Goal: Answer question/provide support

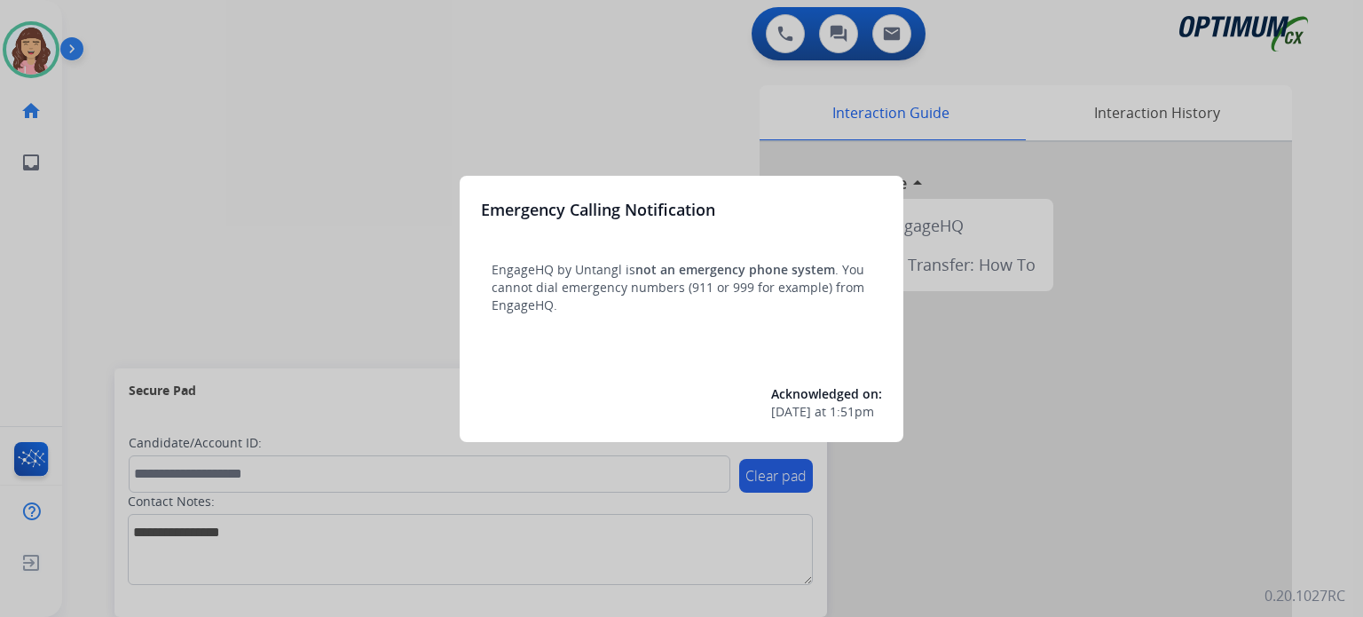
click at [621, 83] on div at bounding box center [681, 308] width 1363 height 617
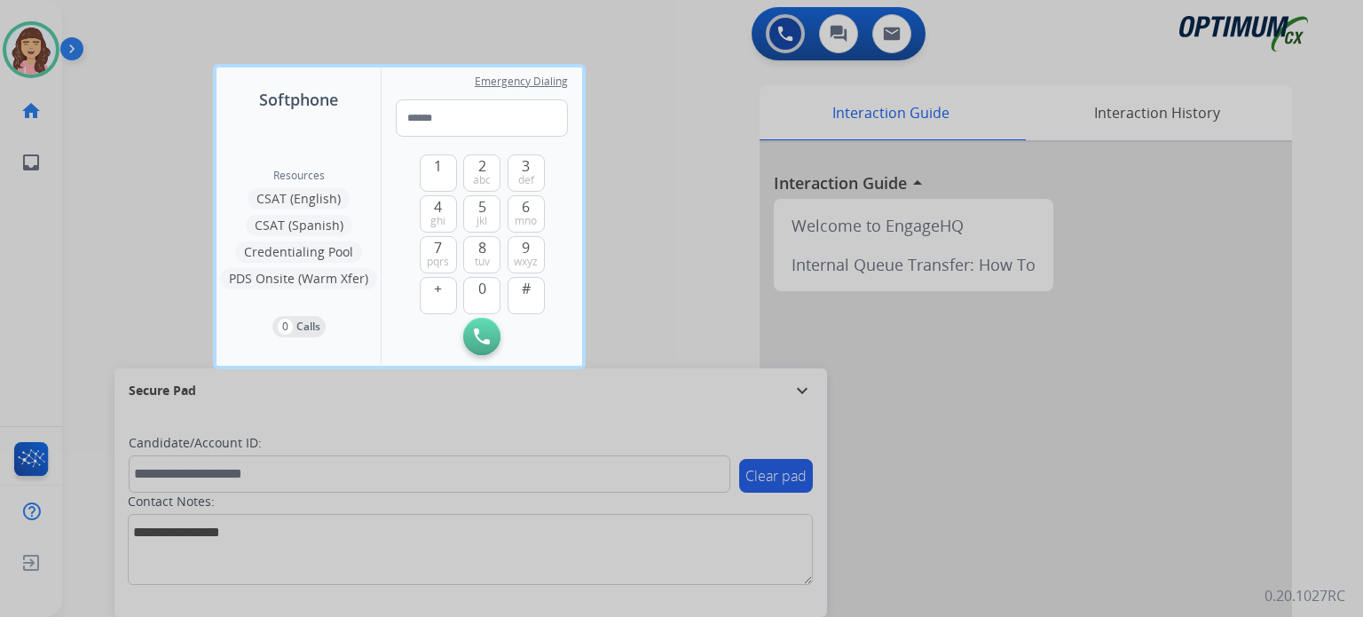
click at [676, 149] on div at bounding box center [681, 308] width 1363 height 617
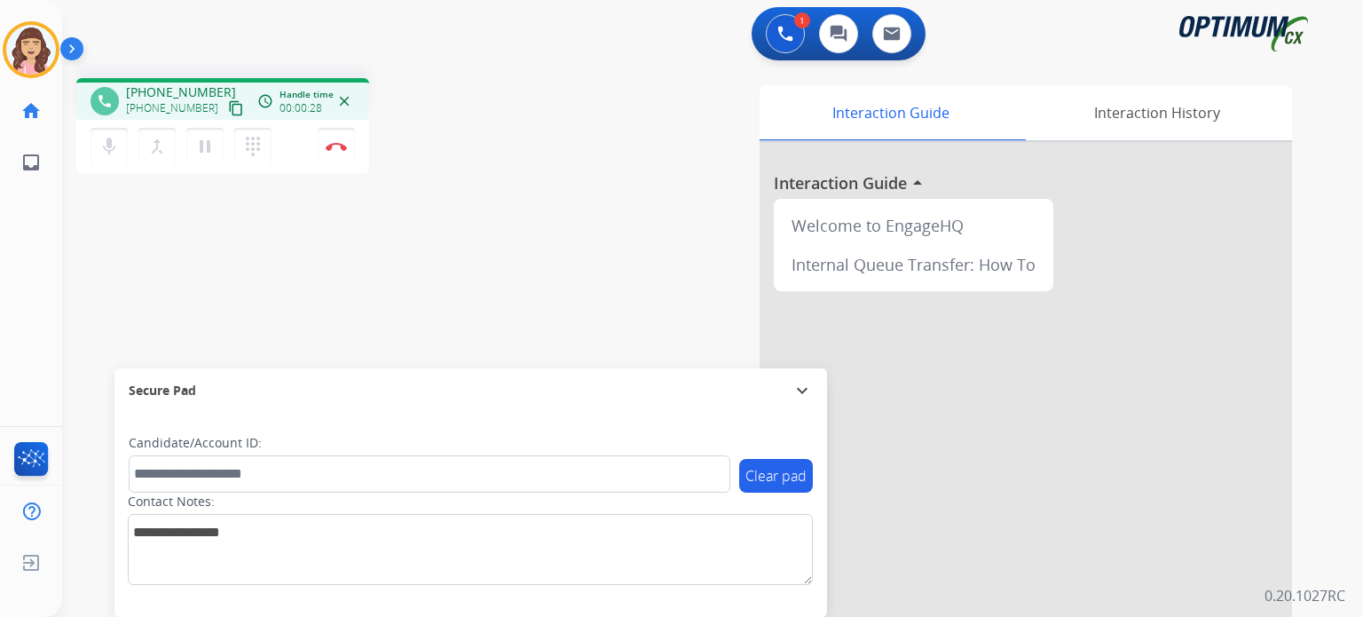
click at [228, 107] on mat-icon "content_copy" at bounding box center [236, 108] width 16 height 16
click at [0, 616] on div at bounding box center [0, 617] width 0 height 0
click at [487, 262] on div "phone [PHONE_NUMBER] [PHONE_NUMBER] content_copy access_time Call metrics Queue…" at bounding box center [691, 434] width 1259 height 740
click at [472, 290] on div "phone [PHONE_NUMBER] [PHONE_NUMBER] content_copy access_time Call metrics Queue…" at bounding box center [691, 434] width 1259 height 740
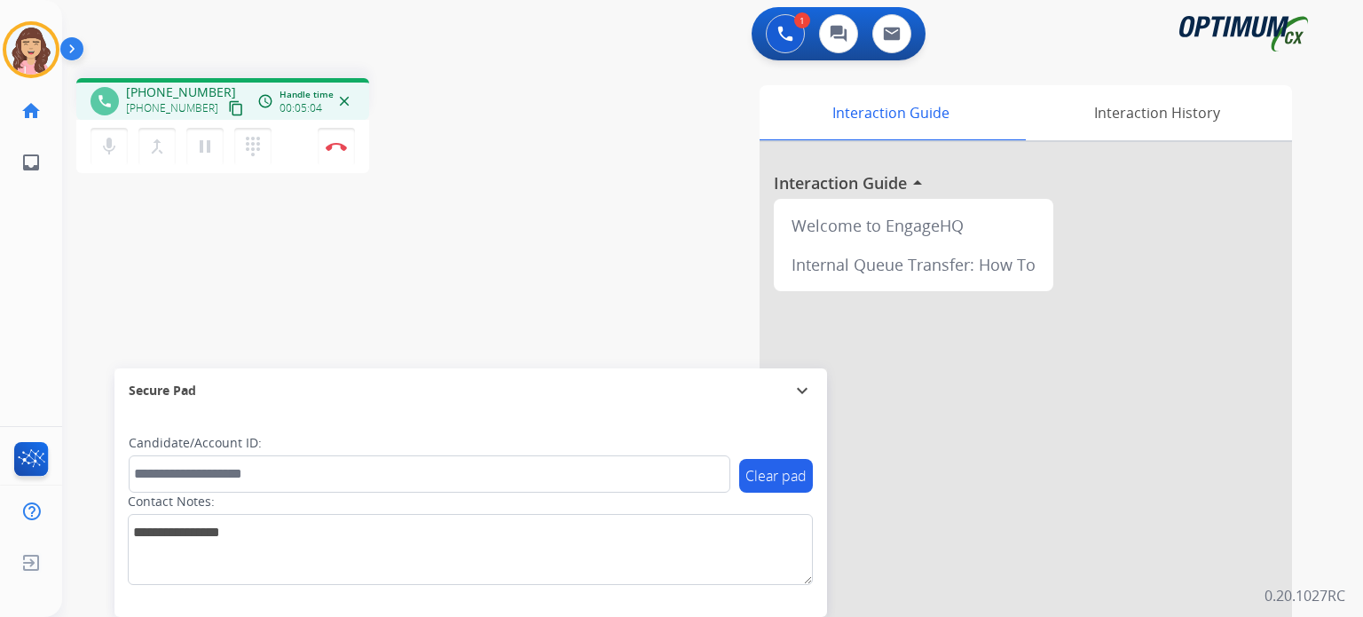
click at [436, 276] on div "phone [PHONE_NUMBER] [PHONE_NUMBER] content_copy access_time Call metrics Queue…" at bounding box center [691, 434] width 1259 height 740
click at [337, 148] on img at bounding box center [336, 146] width 21 height 9
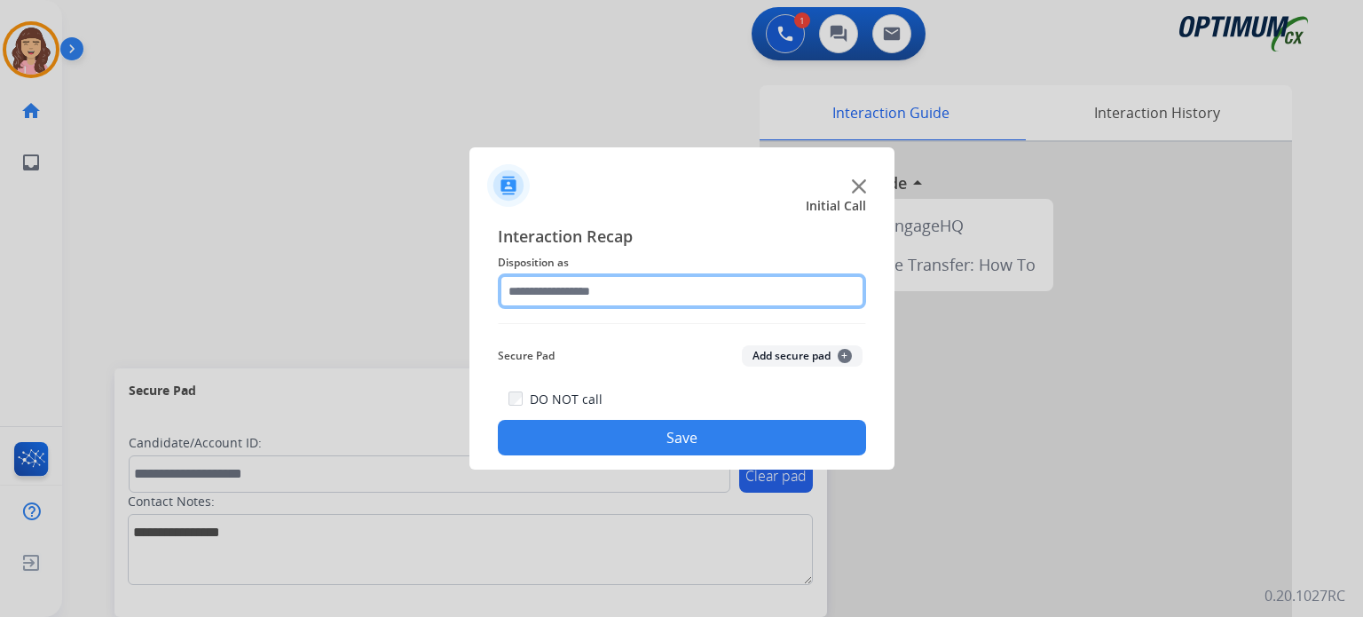
click at [677, 289] on input "text" at bounding box center [682, 291] width 368 height 36
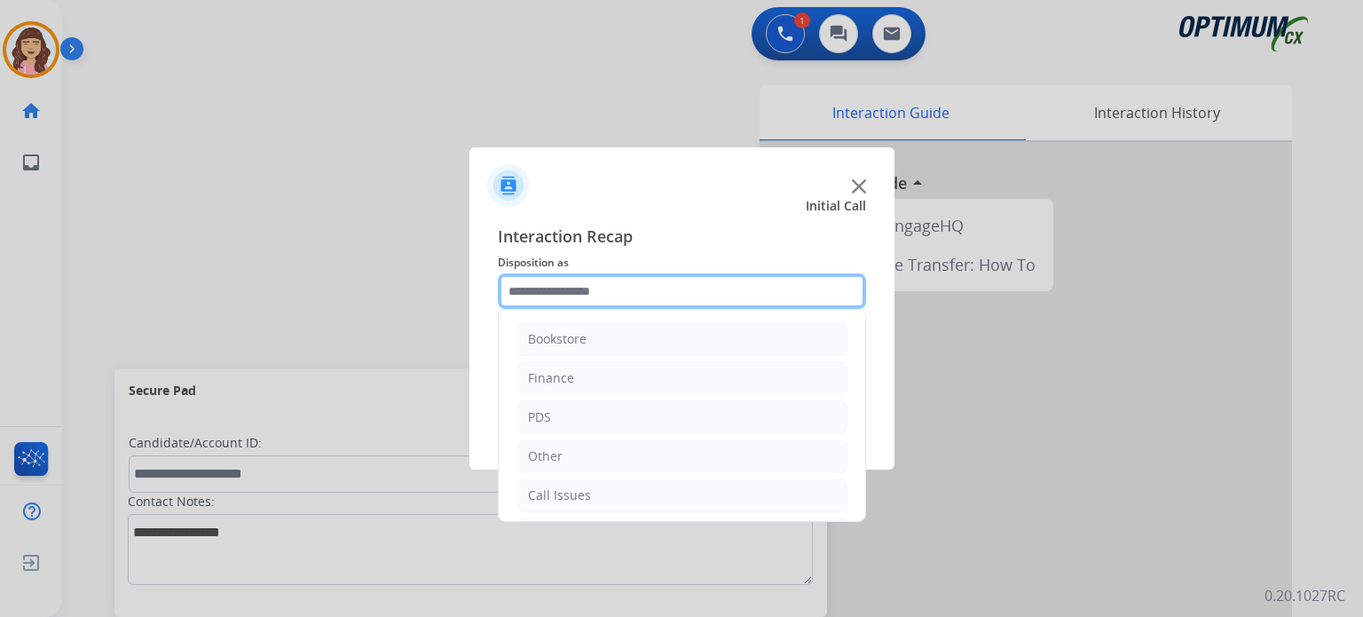
scroll to position [117, 0]
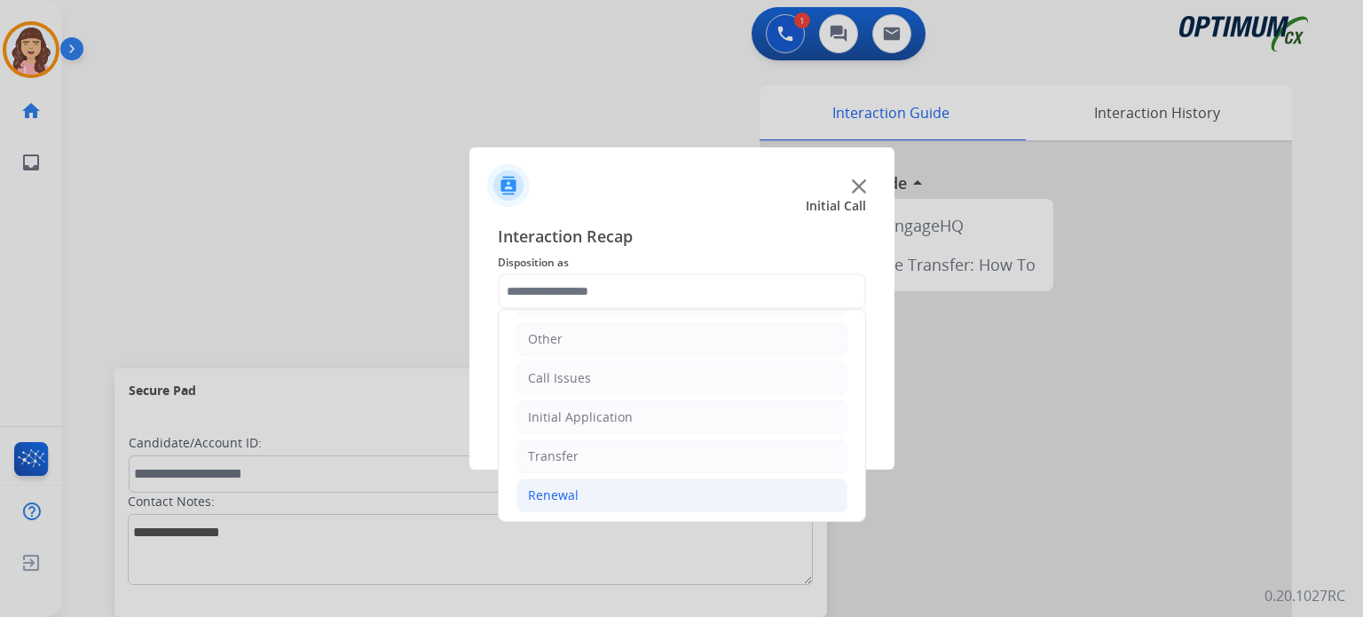
click at [576, 489] on li "Renewal" at bounding box center [682, 495] width 331 height 34
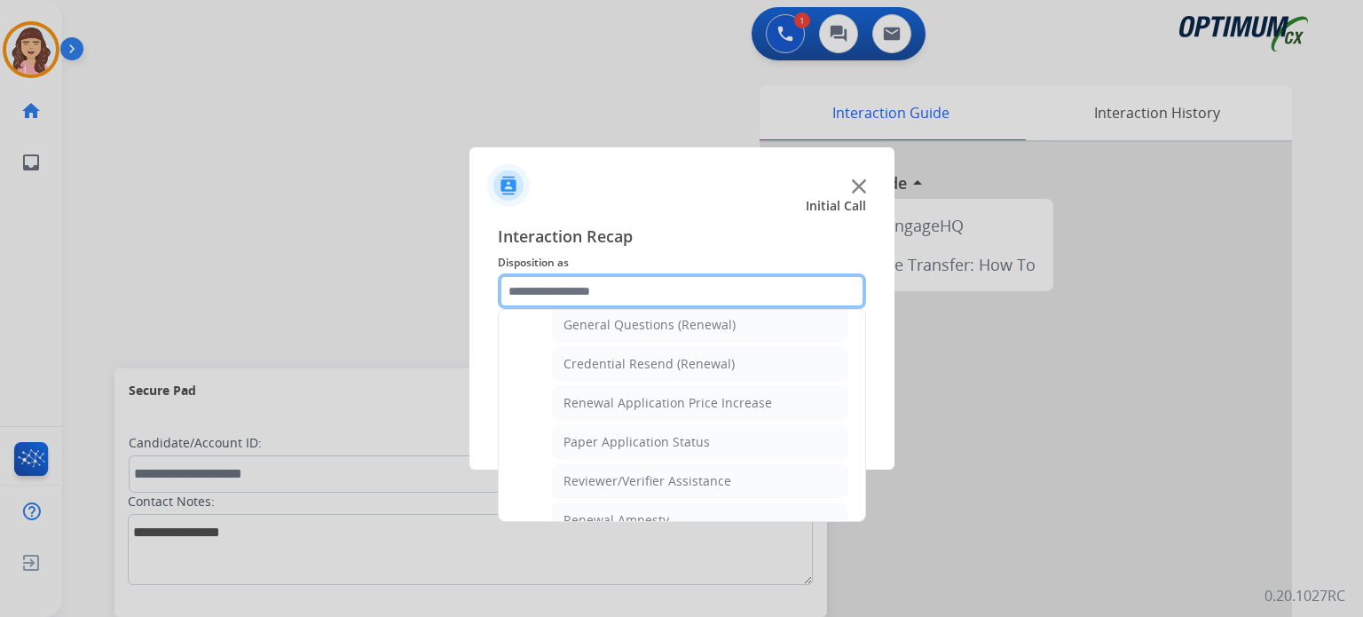
scroll to position [531, 0]
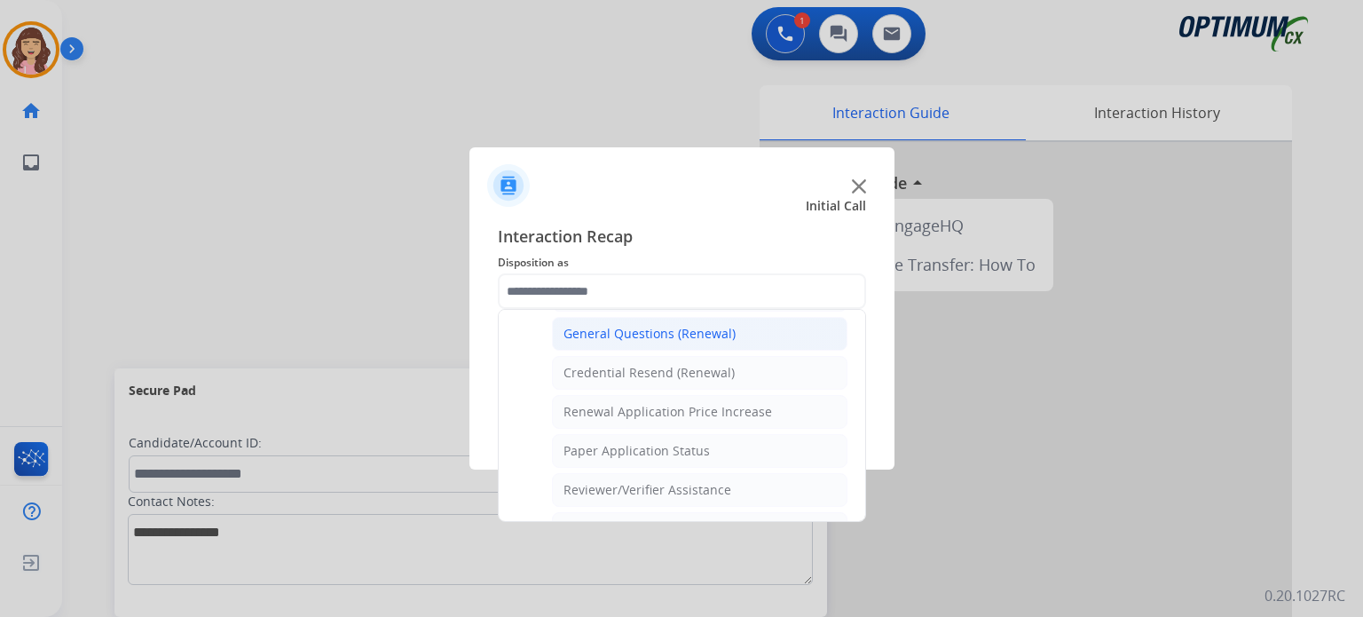
click at [637, 329] on div "General Questions (Renewal)" at bounding box center [650, 334] width 172 height 18
type input "**********"
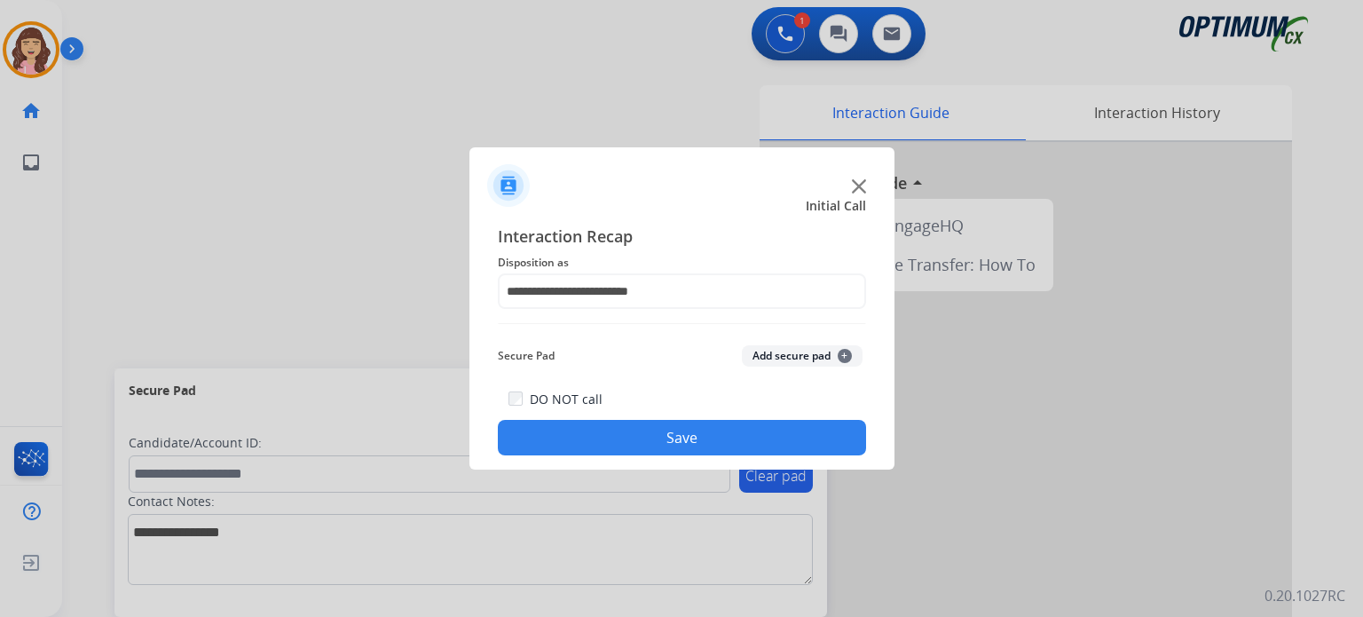
click at [669, 444] on button "Save" at bounding box center [682, 438] width 368 height 36
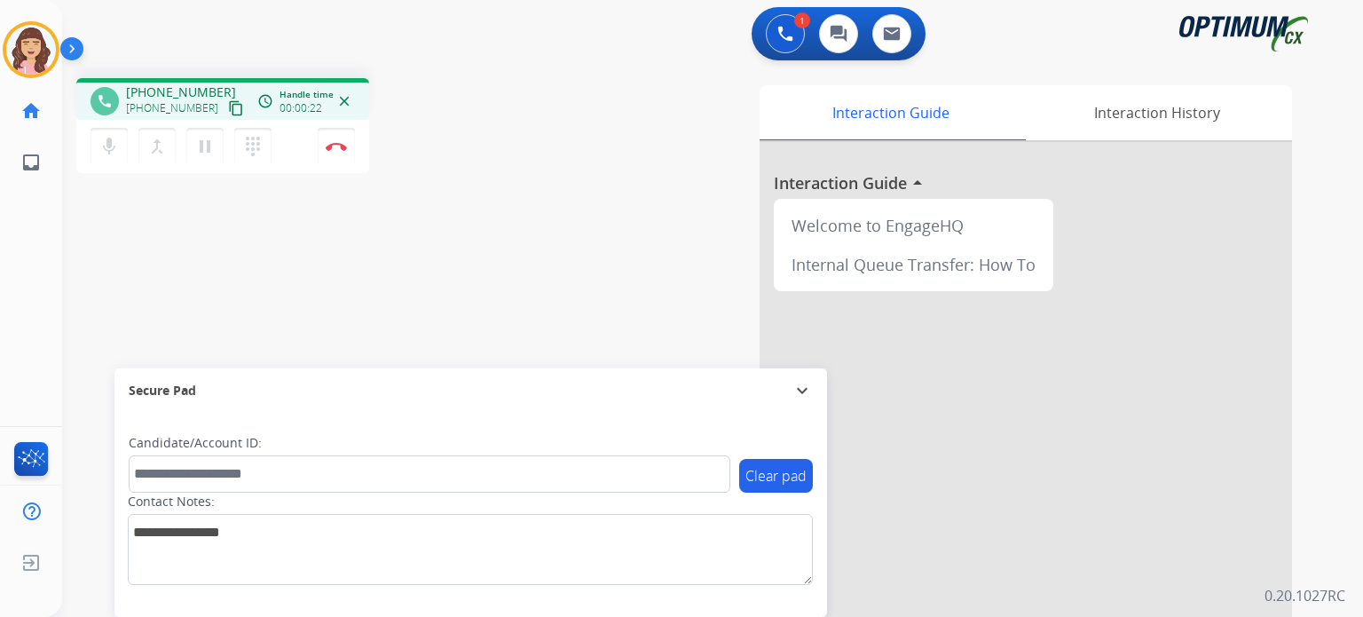
click at [228, 107] on mat-icon "content_copy" at bounding box center [236, 108] width 16 height 16
click at [444, 256] on div "phone [PHONE_NUMBER] [PHONE_NUMBER] content_copy access_time Call metrics Queue…" at bounding box center [691, 434] width 1259 height 740
click at [450, 297] on div "phone [PHONE_NUMBER] [PHONE_NUMBER] content_copy access_time Call metrics Queue…" at bounding box center [691, 434] width 1259 height 740
click at [334, 152] on button "Disconnect" at bounding box center [336, 146] width 37 height 37
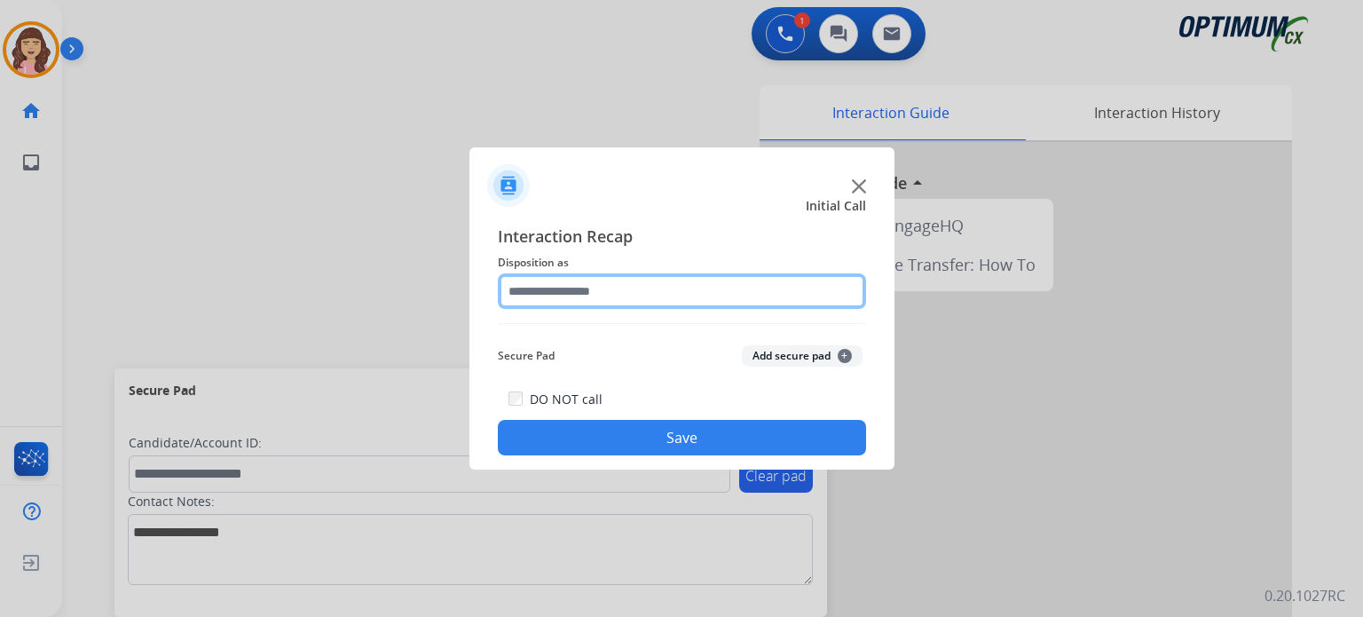
click at [566, 287] on input "text" at bounding box center [682, 291] width 368 height 36
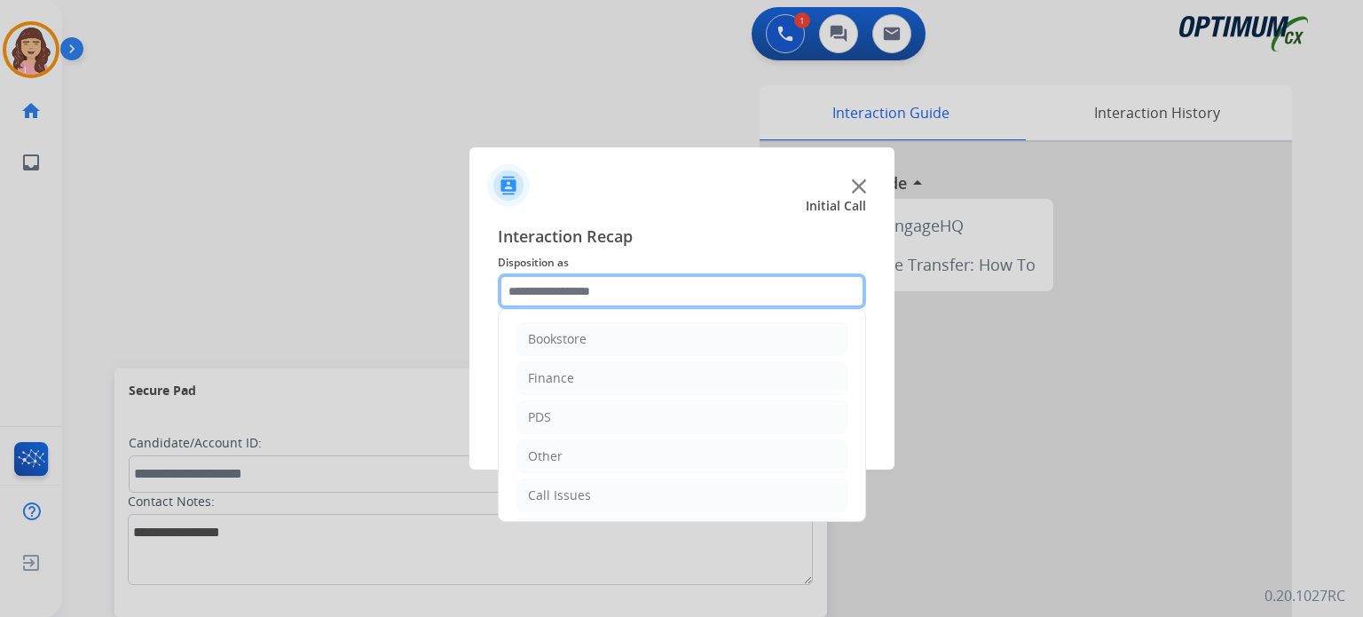
scroll to position [117, 0]
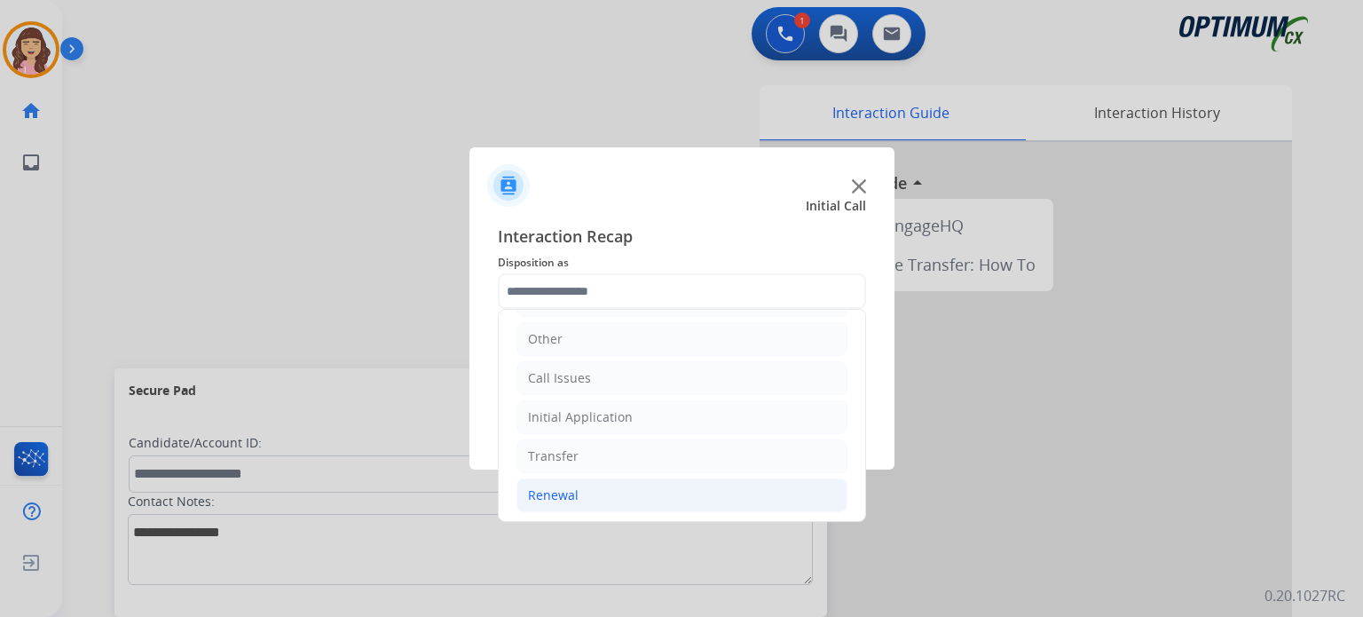
click at [582, 489] on li "Renewal" at bounding box center [682, 495] width 331 height 34
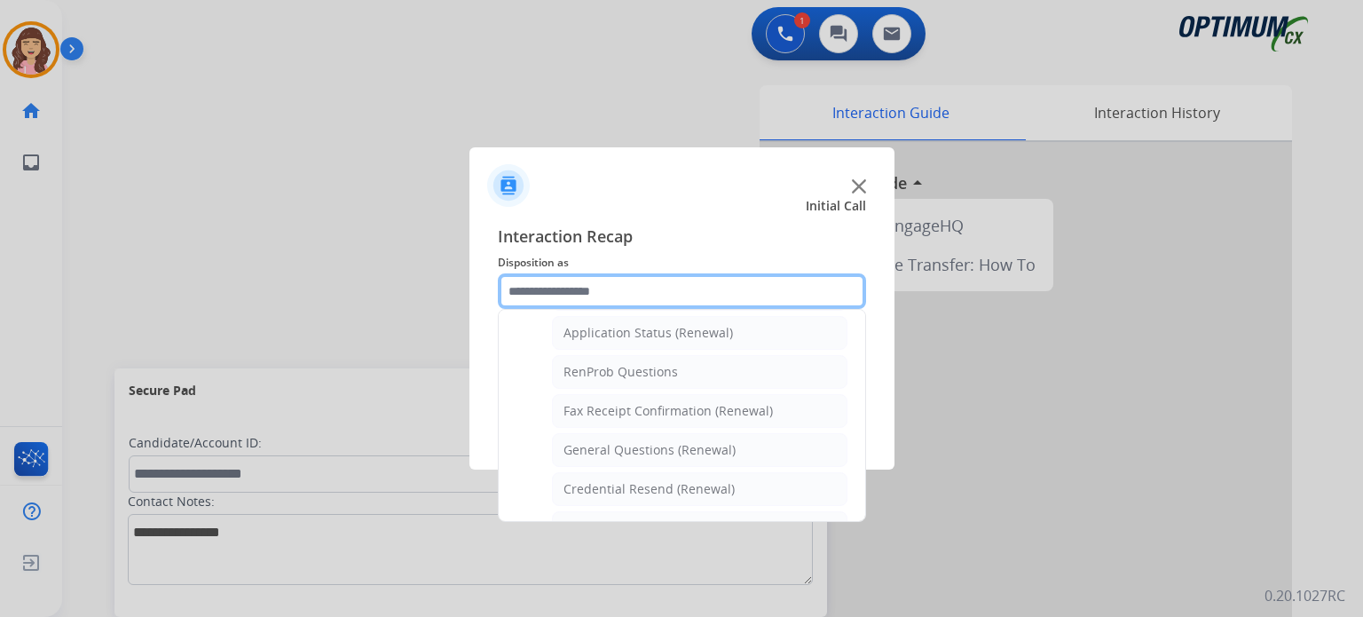
scroll to position [408, 0]
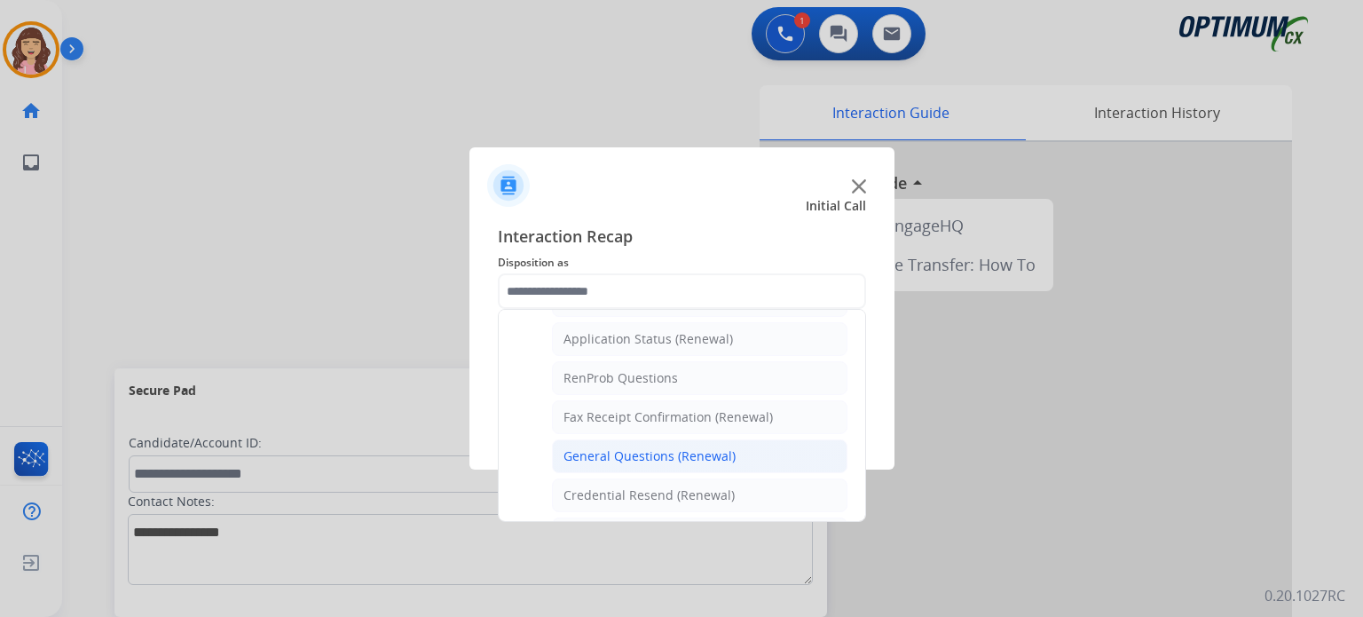
click at [662, 452] on div "General Questions (Renewal)" at bounding box center [650, 456] width 172 height 18
type input "**********"
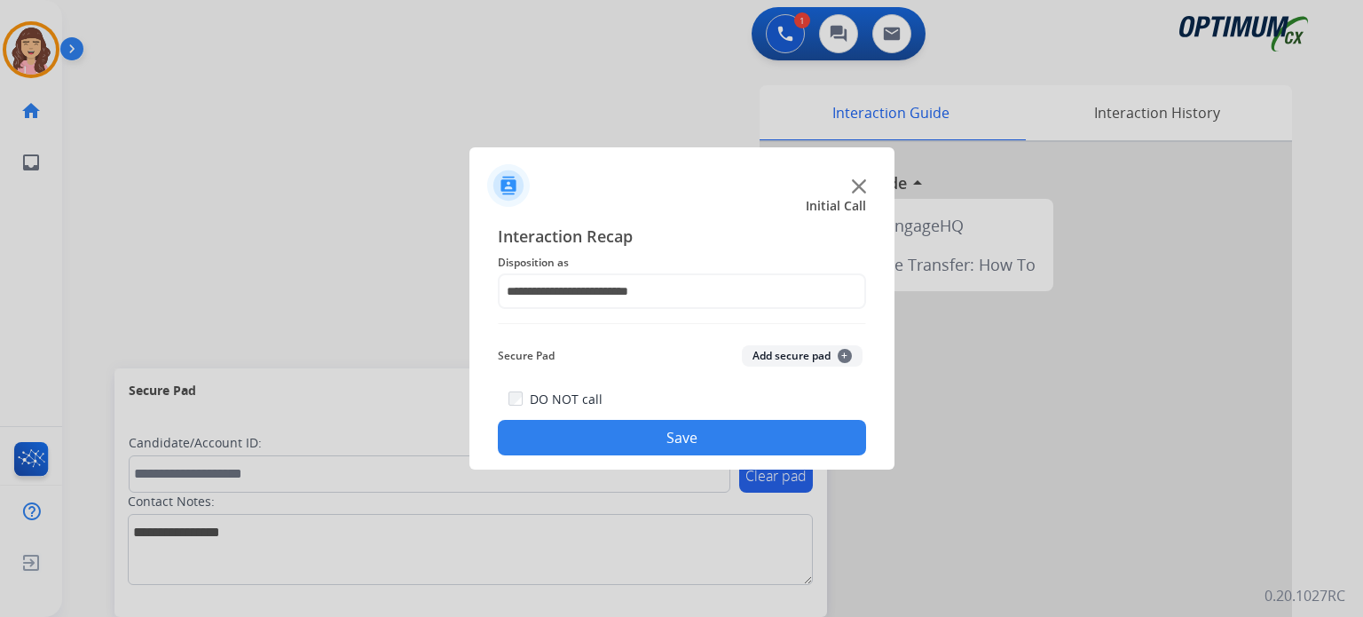
click at [690, 434] on button "Save" at bounding box center [682, 438] width 368 height 36
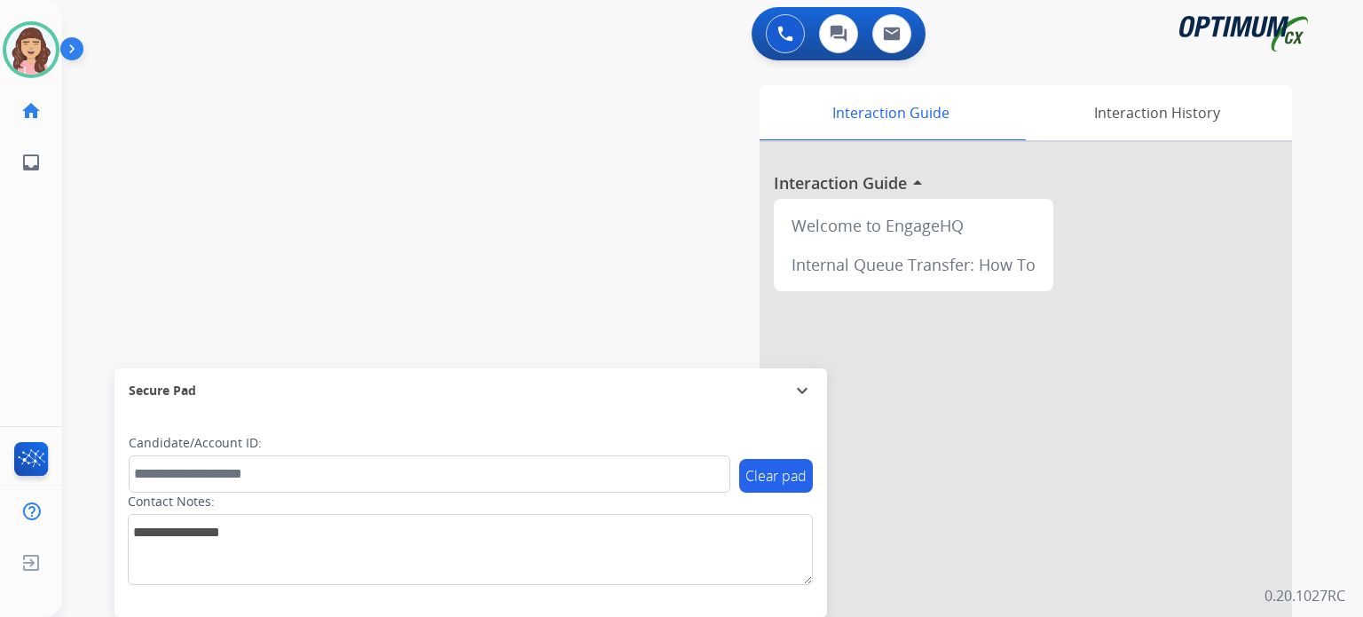
click at [493, 148] on div "swap_horiz Break voice bridge close_fullscreen Connect 3-Way Call merge_type Se…" at bounding box center [691, 434] width 1259 height 740
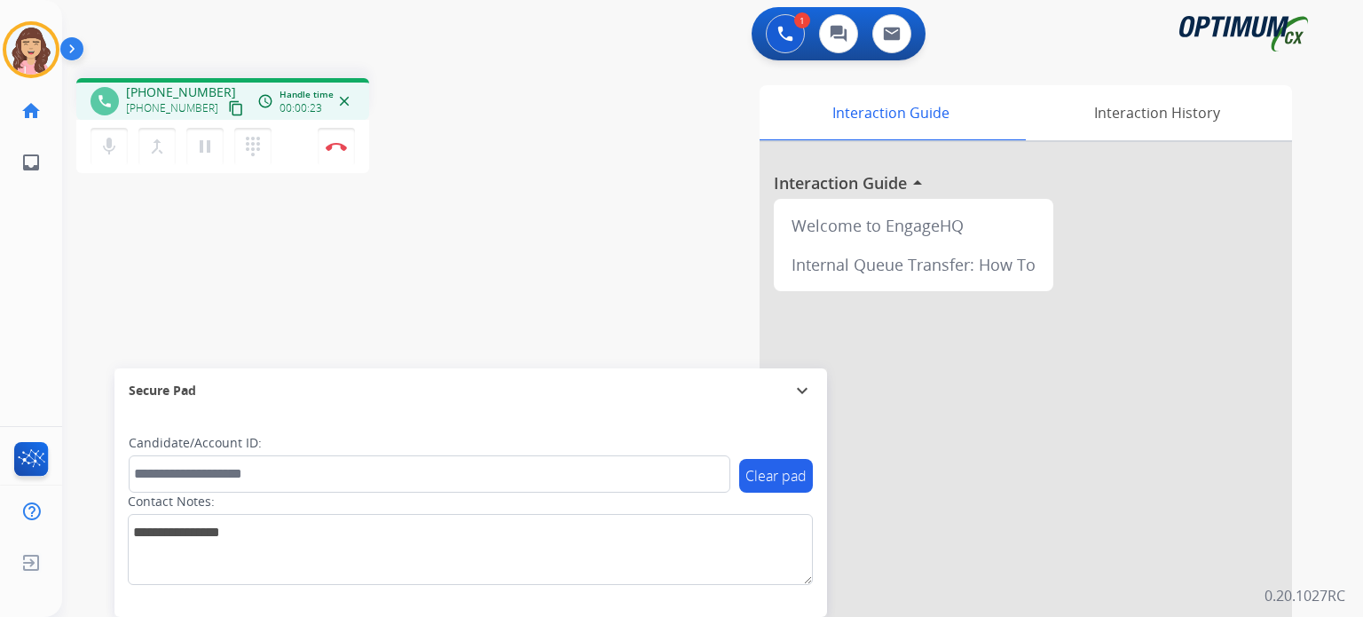
click at [228, 107] on mat-icon "content_copy" at bounding box center [236, 108] width 16 height 16
click at [337, 147] on img at bounding box center [336, 146] width 21 height 9
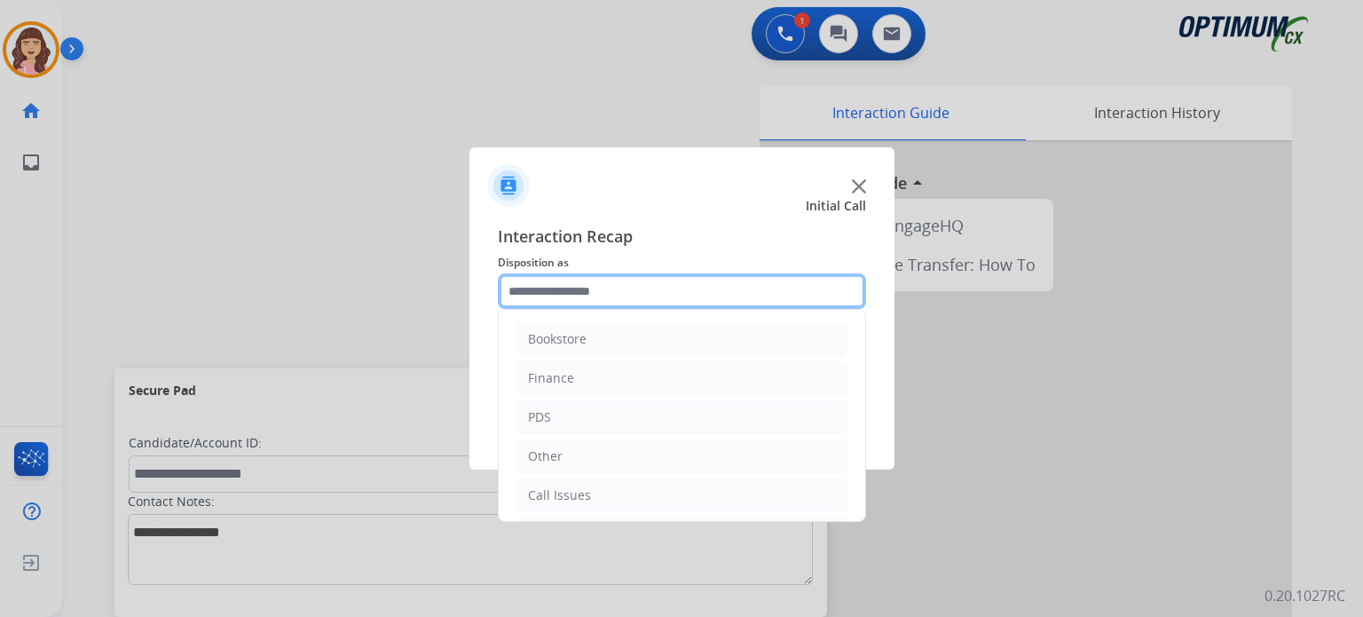
click at [582, 289] on input "text" at bounding box center [682, 291] width 368 height 36
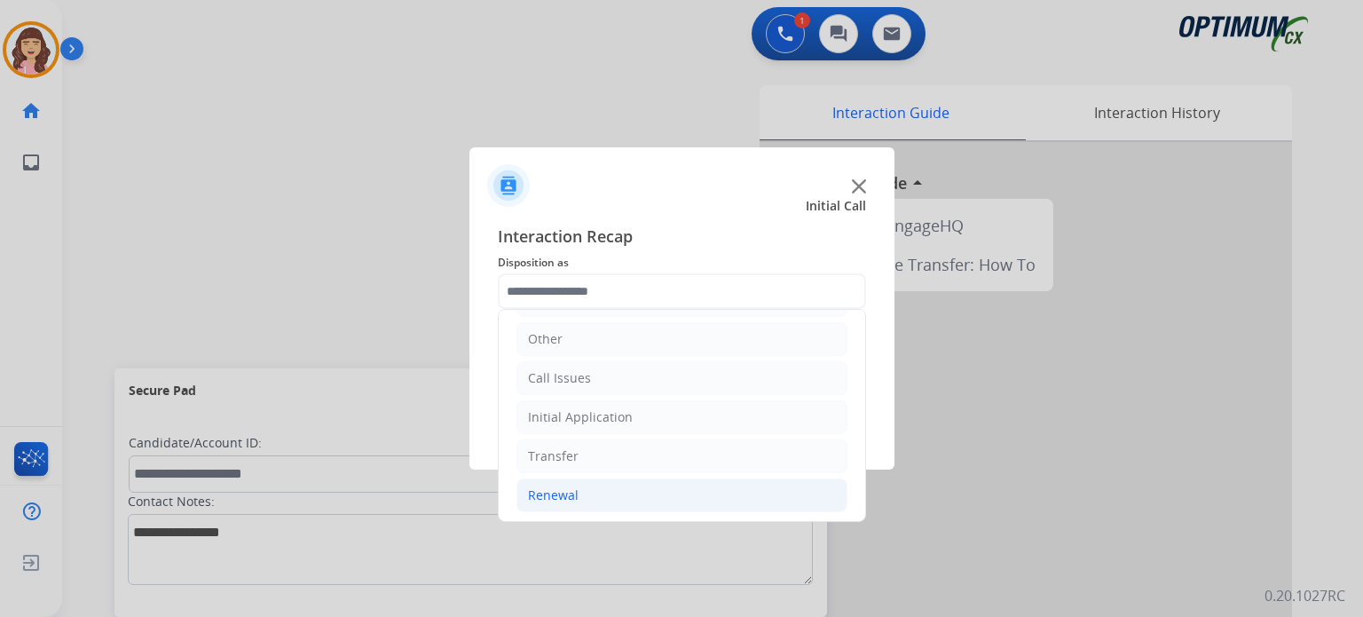
click at [593, 500] on li "Renewal" at bounding box center [682, 495] width 331 height 34
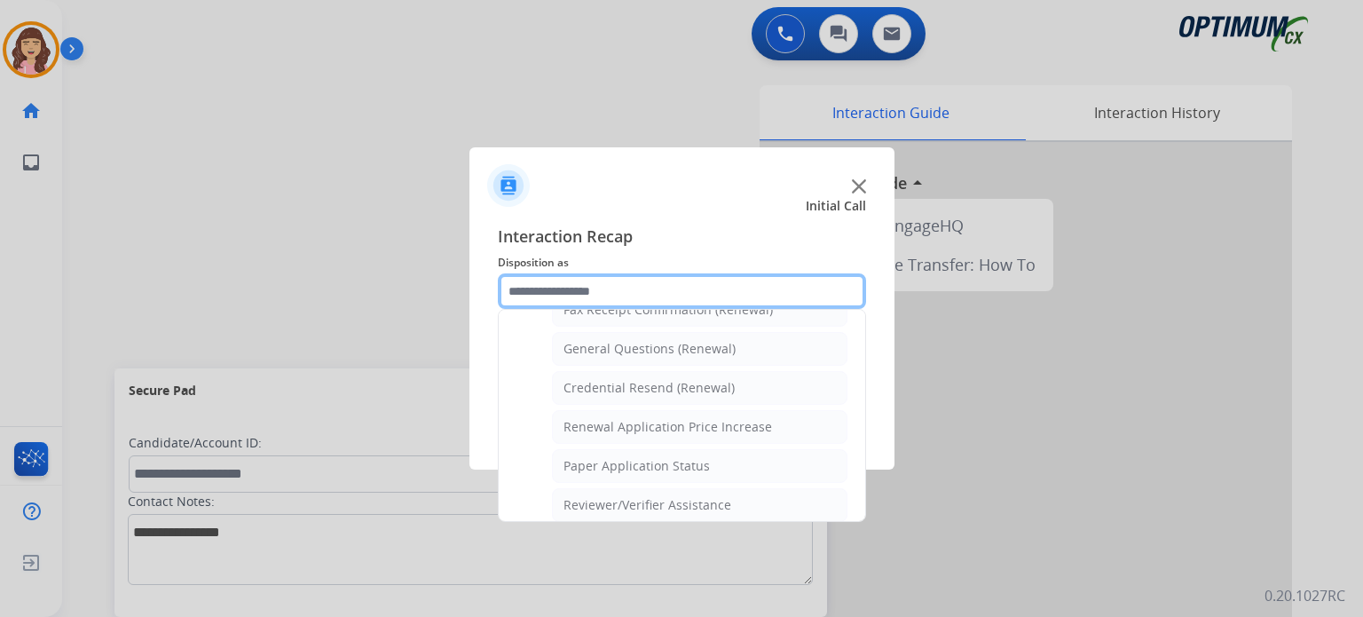
scroll to position [508, 0]
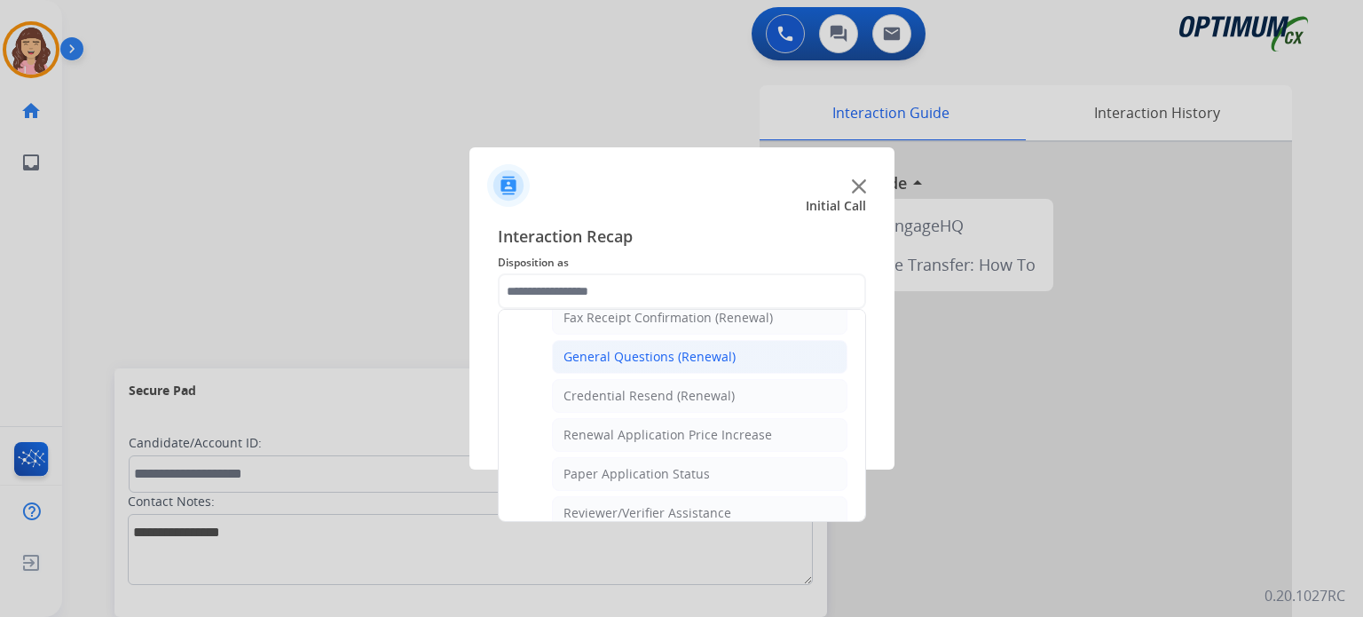
click at [648, 353] on div "General Questions (Renewal)" at bounding box center [650, 357] width 172 height 18
type input "**********"
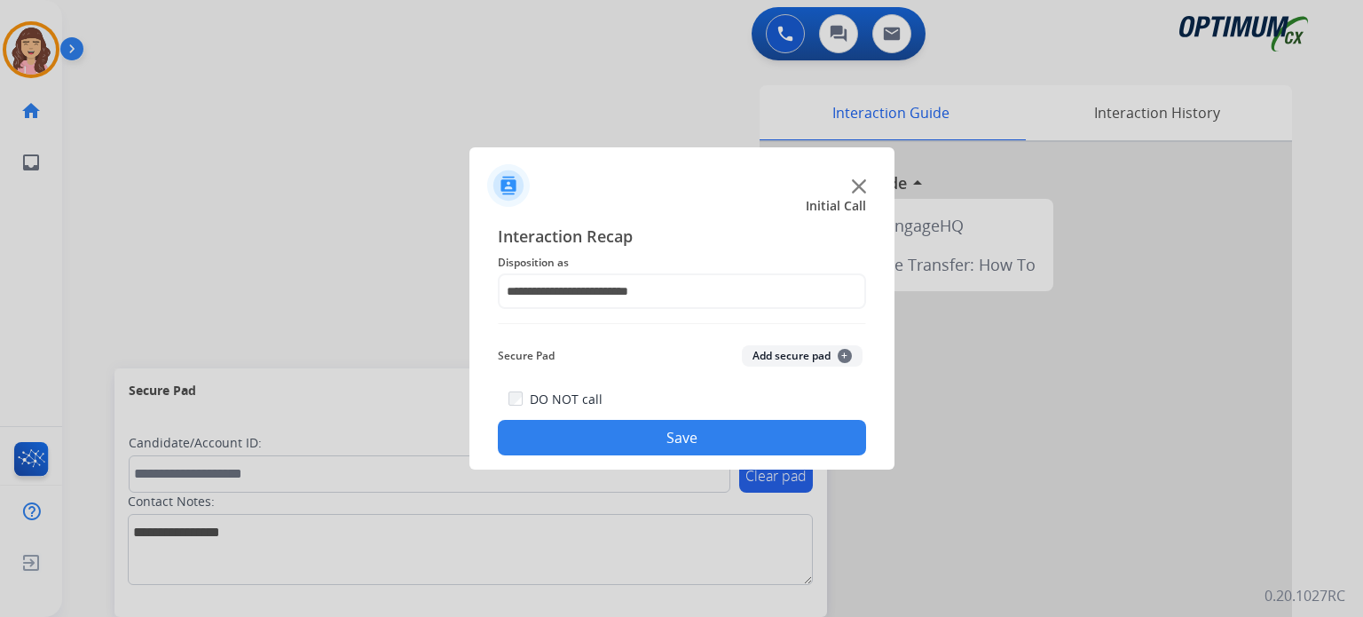
click at [674, 435] on button "Save" at bounding box center [682, 438] width 368 height 36
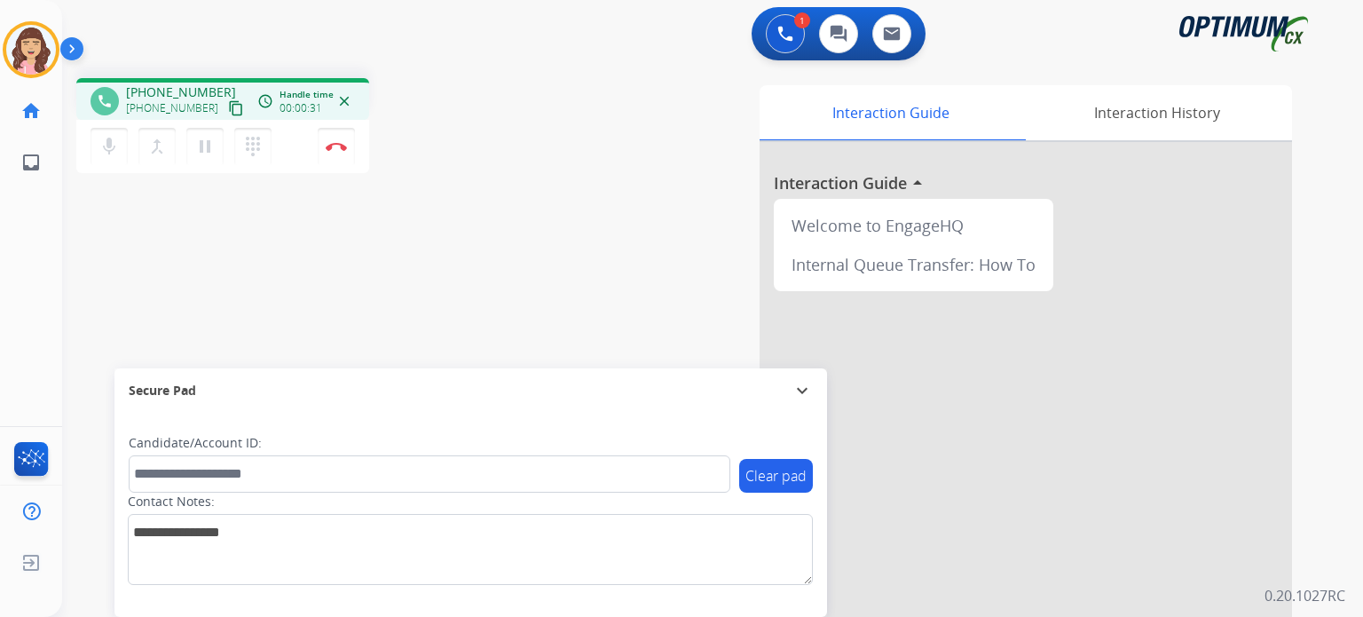
click at [228, 106] on mat-icon "content_copy" at bounding box center [236, 108] width 16 height 16
click at [336, 151] on button "Disconnect" at bounding box center [336, 146] width 37 height 37
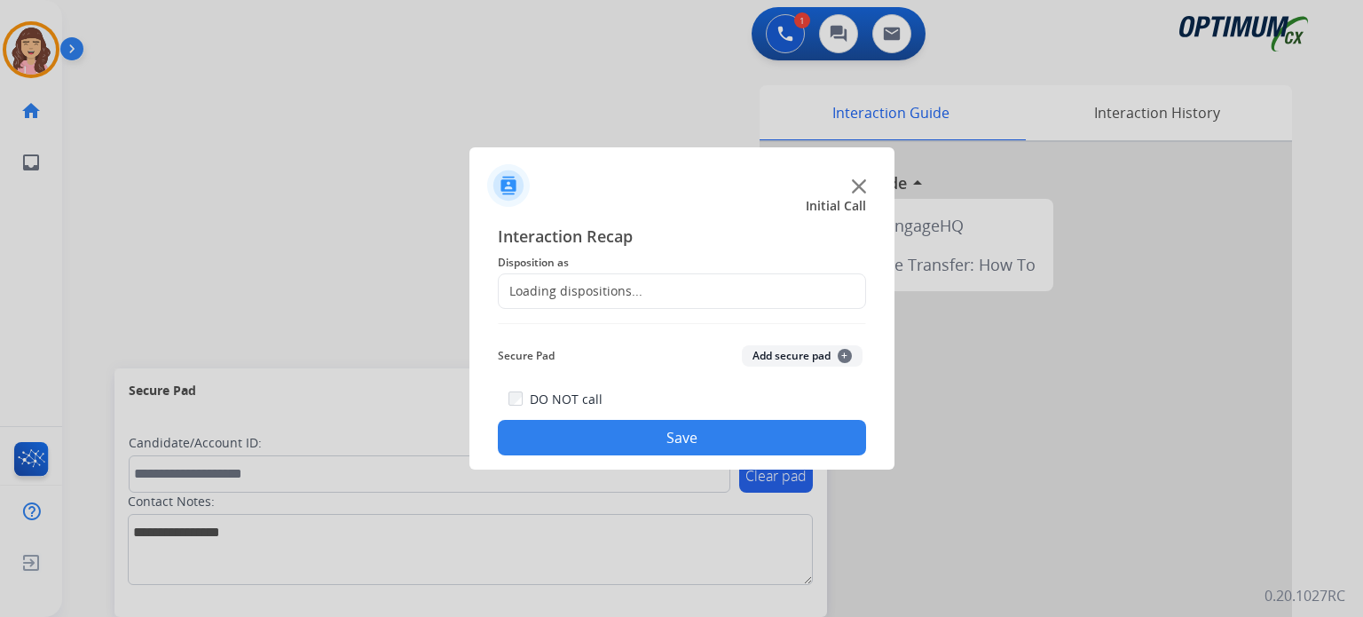
click at [607, 293] on div "Loading dispositions..." at bounding box center [571, 291] width 144 height 18
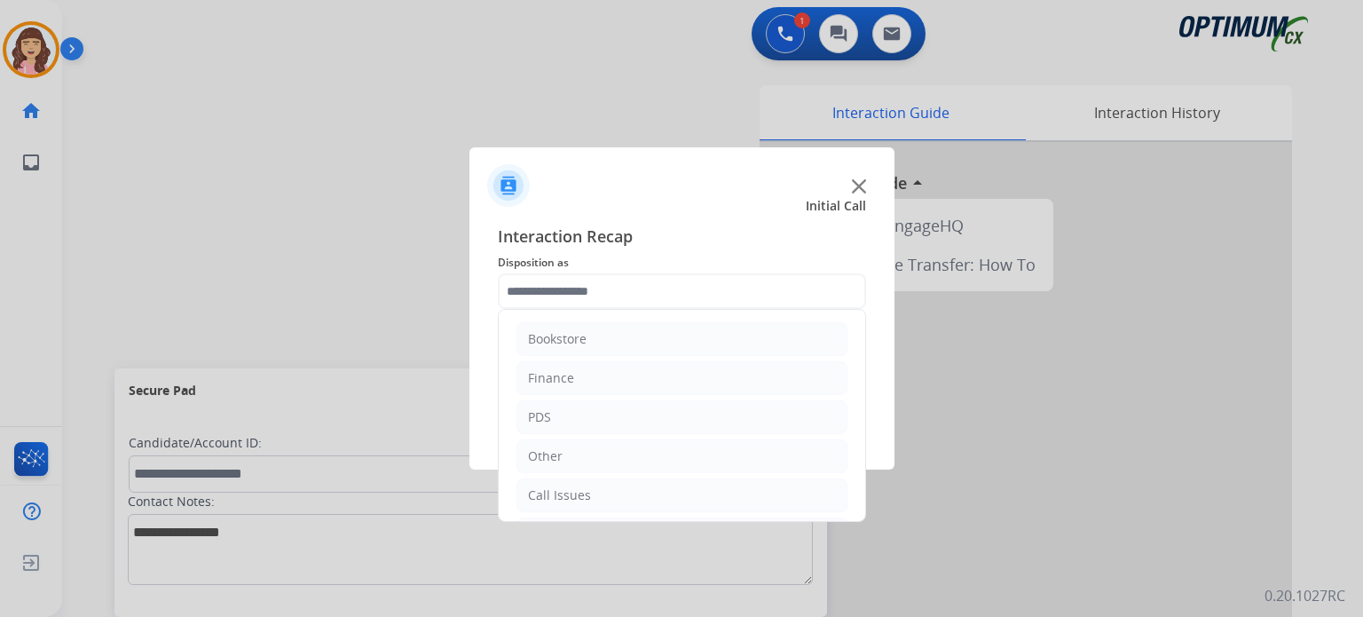
click at [671, 288] on input "text" at bounding box center [682, 291] width 368 height 36
click at [626, 419] on div "Initial Application" at bounding box center [580, 417] width 105 height 18
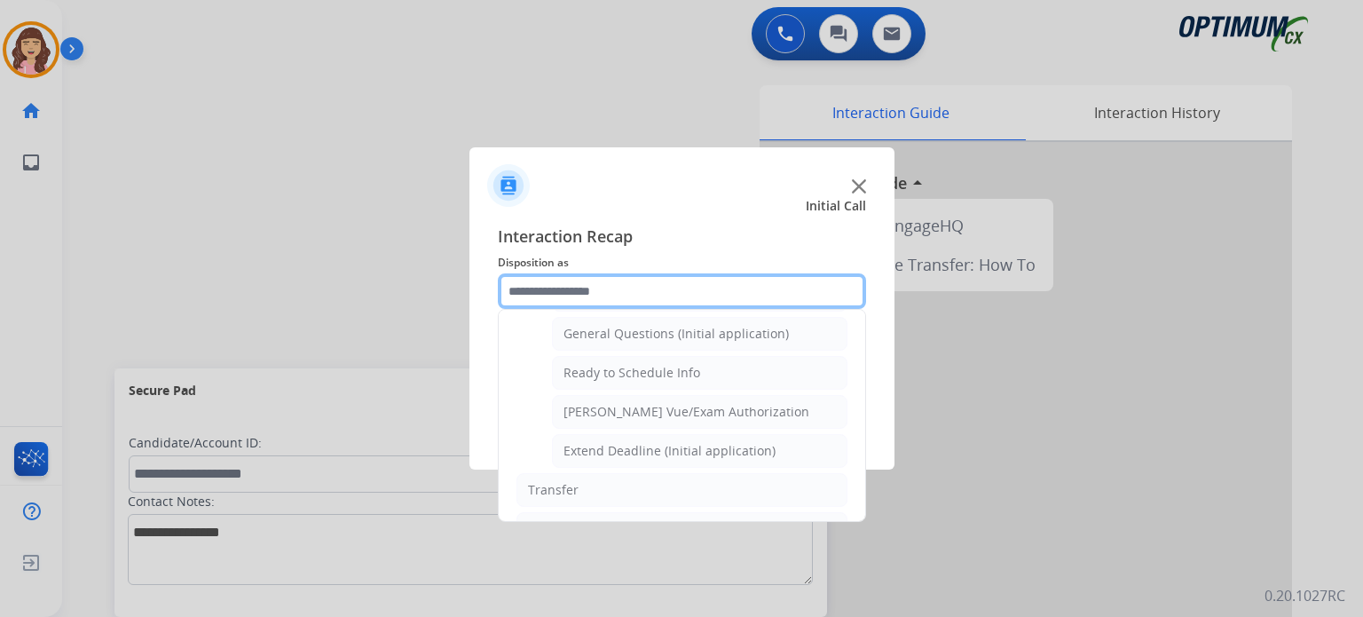
scroll to position [1034, 0]
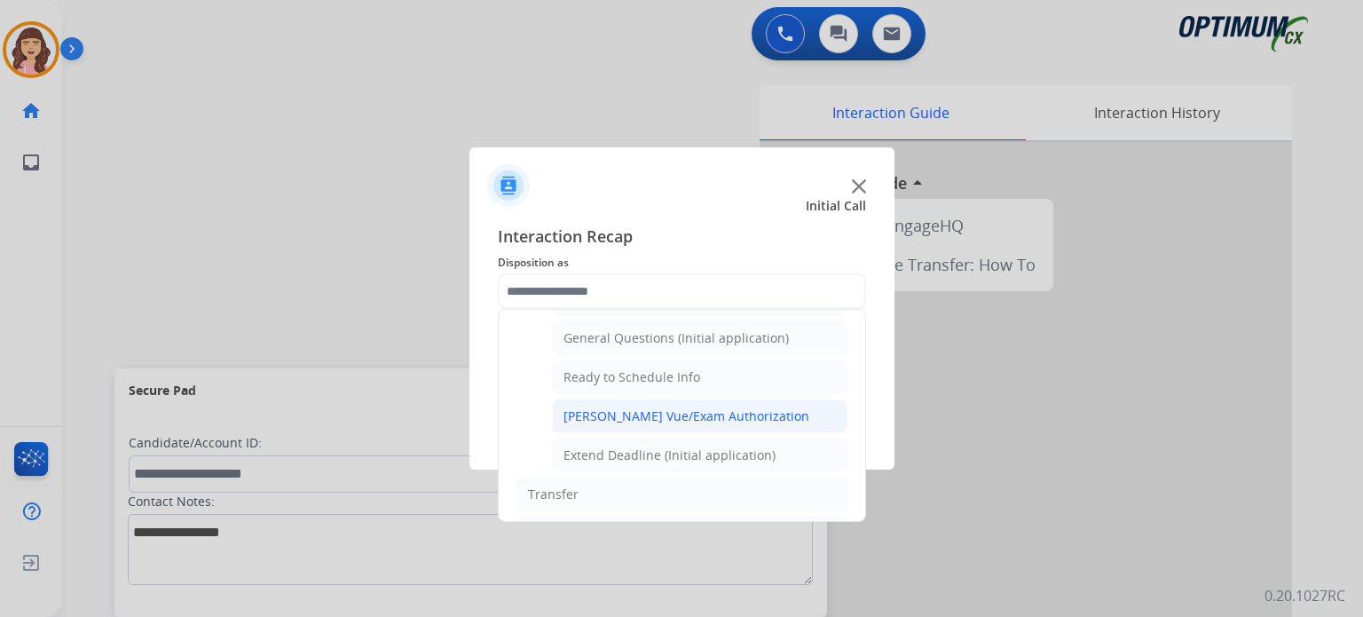
click at [690, 407] on div "[PERSON_NAME] Vue/Exam Authorization" at bounding box center [687, 416] width 246 height 18
type input "**********"
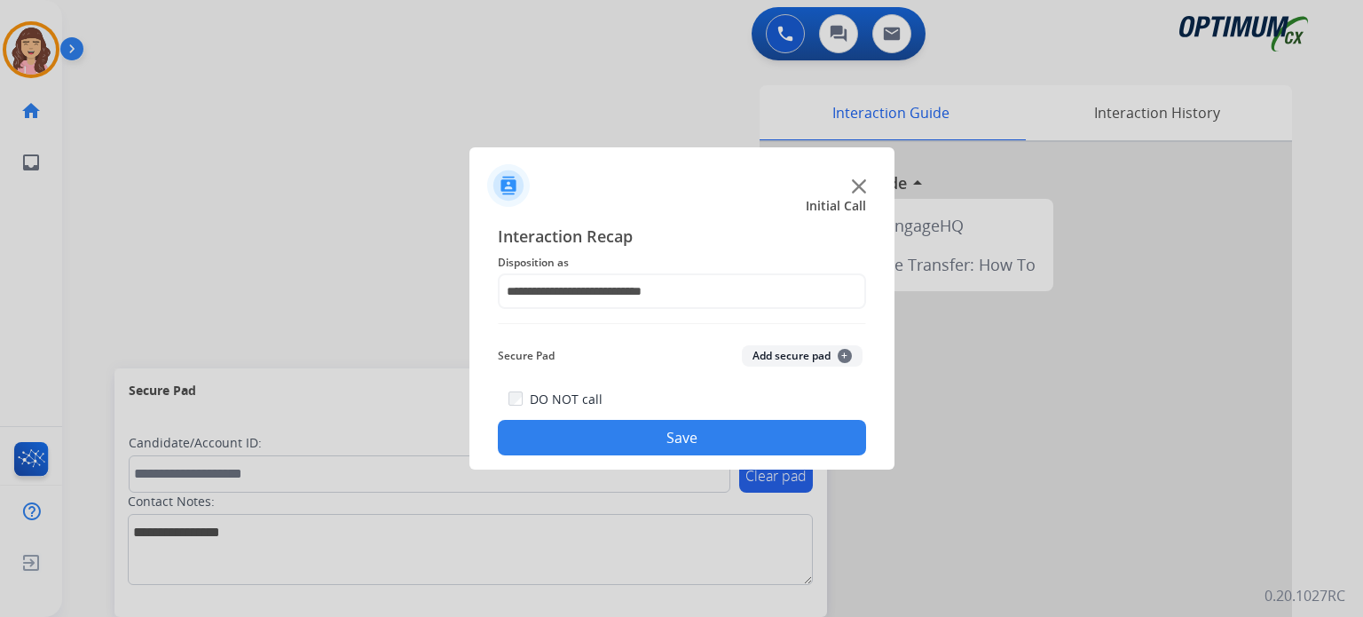
click at [666, 437] on button "Save" at bounding box center [682, 438] width 368 height 36
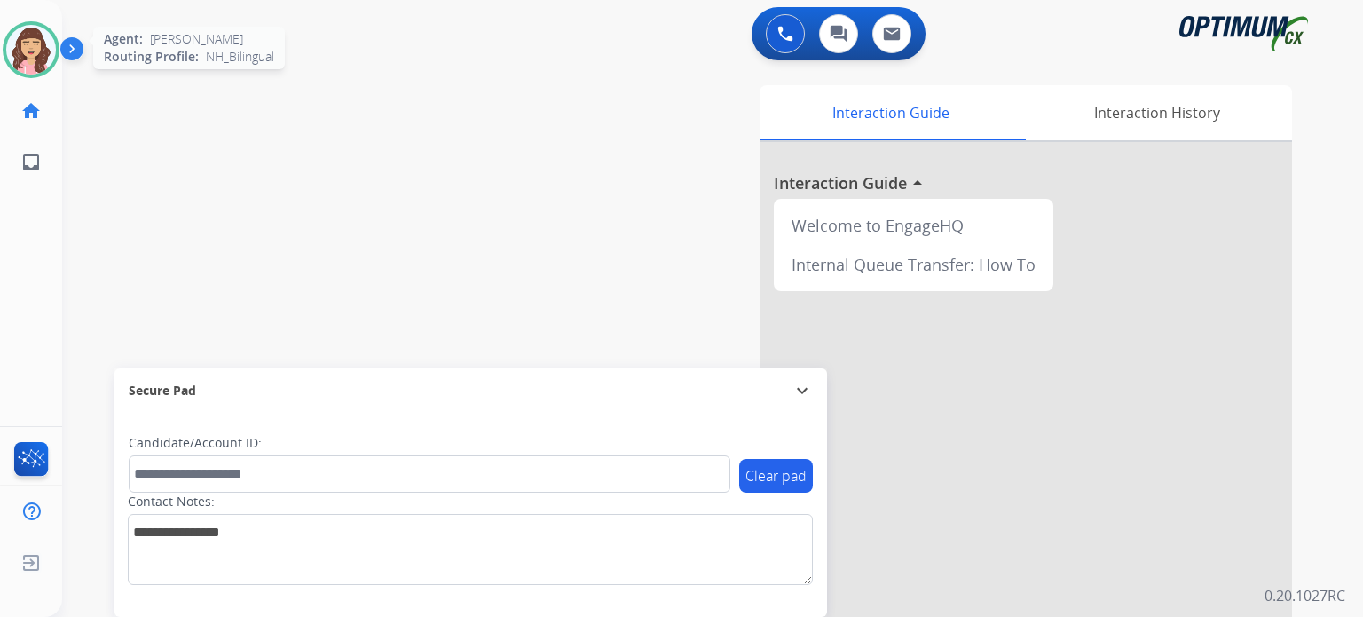
click at [46, 45] on img at bounding box center [31, 50] width 50 height 50
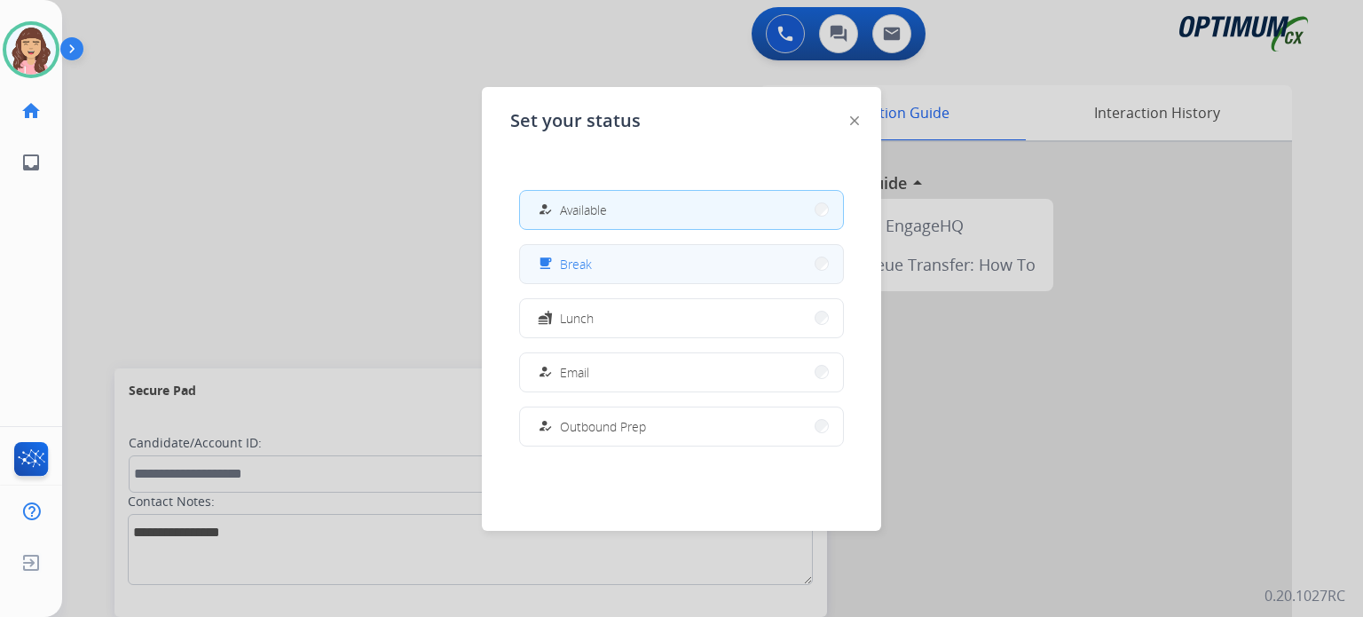
click at [600, 262] on button "free_breakfast Break" at bounding box center [681, 264] width 323 height 38
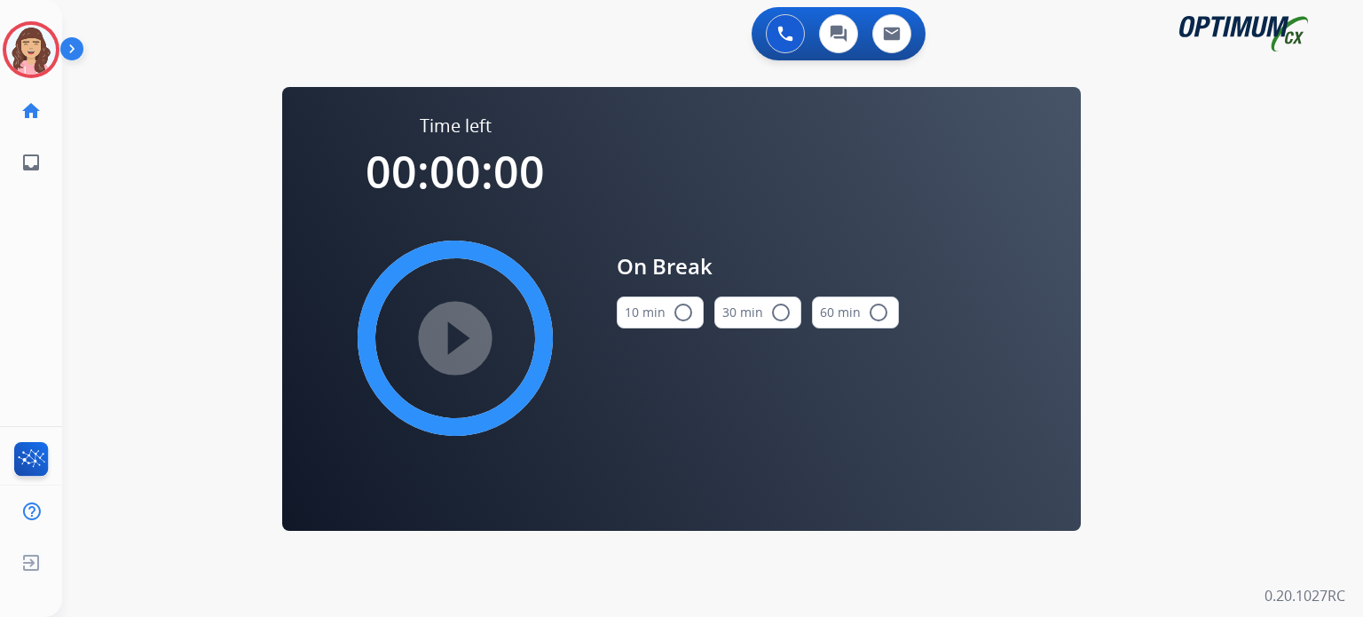
click at [675, 312] on mat-icon "radio_button_unchecked" at bounding box center [683, 312] width 21 height 21
click at [462, 331] on mat-icon "play_circle_filled" at bounding box center [455, 337] width 21 height 21
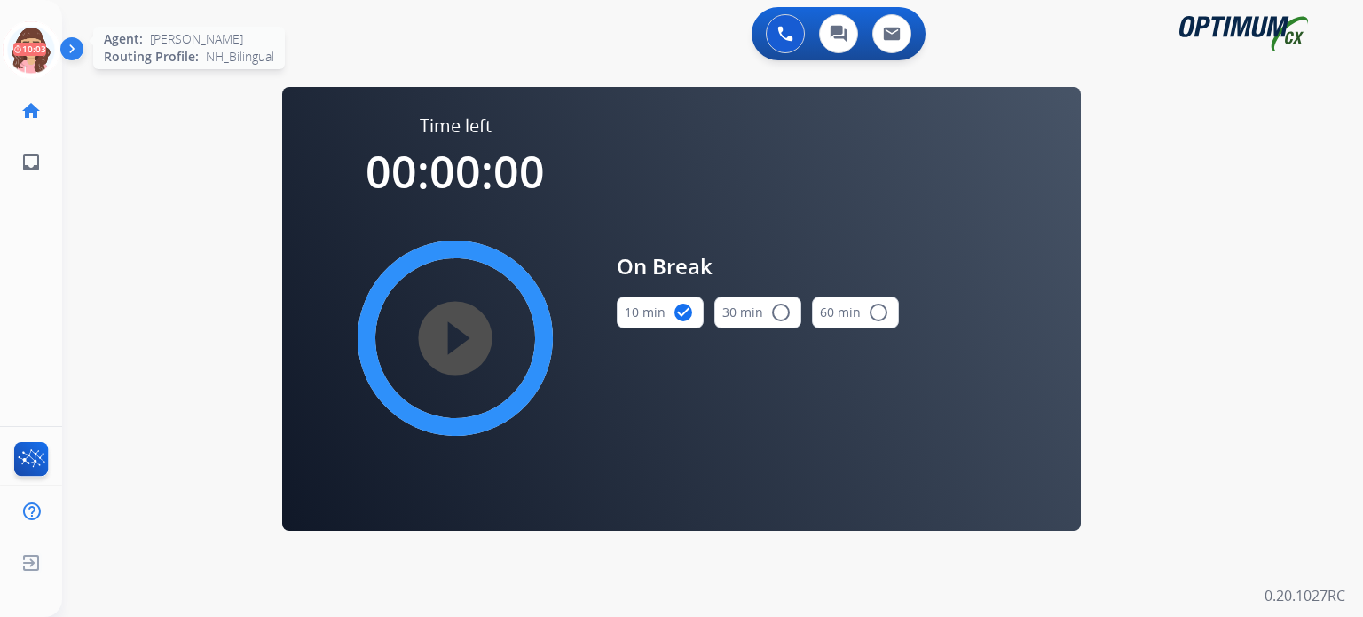
click at [25, 54] on icon at bounding box center [32, 50] width 58 height 58
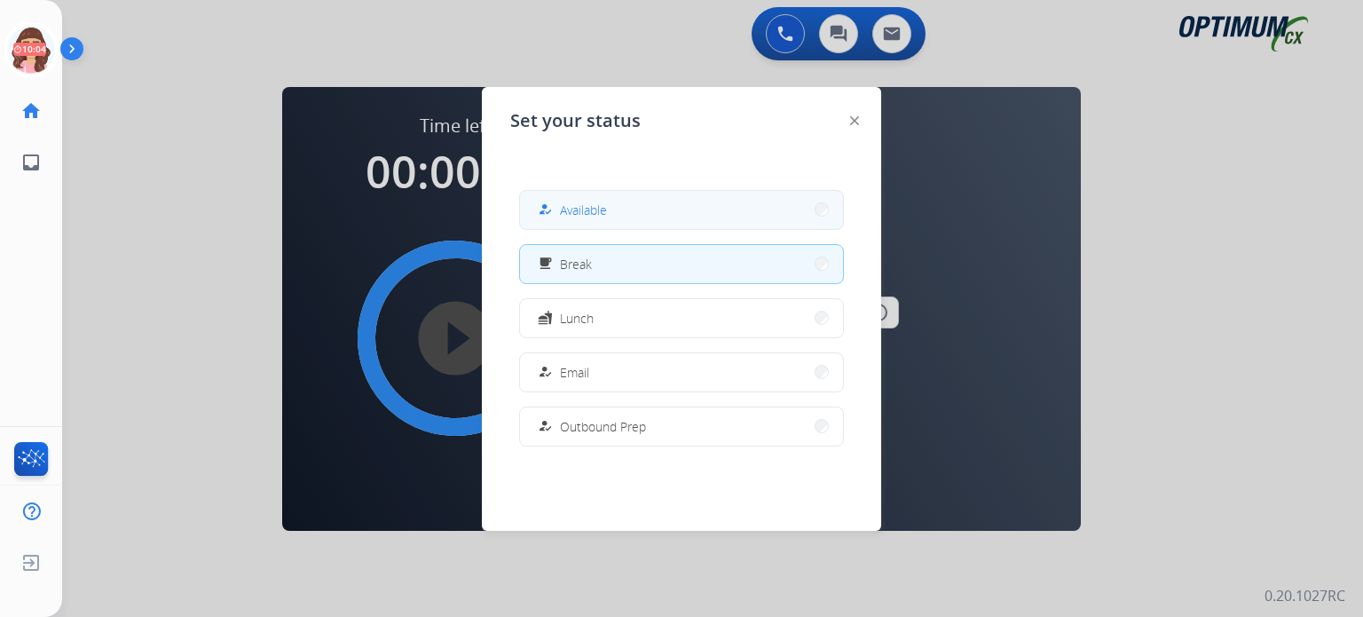
click at [564, 214] on div "how_to_reg Available" at bounding box center [570, 209] width 73 height 21
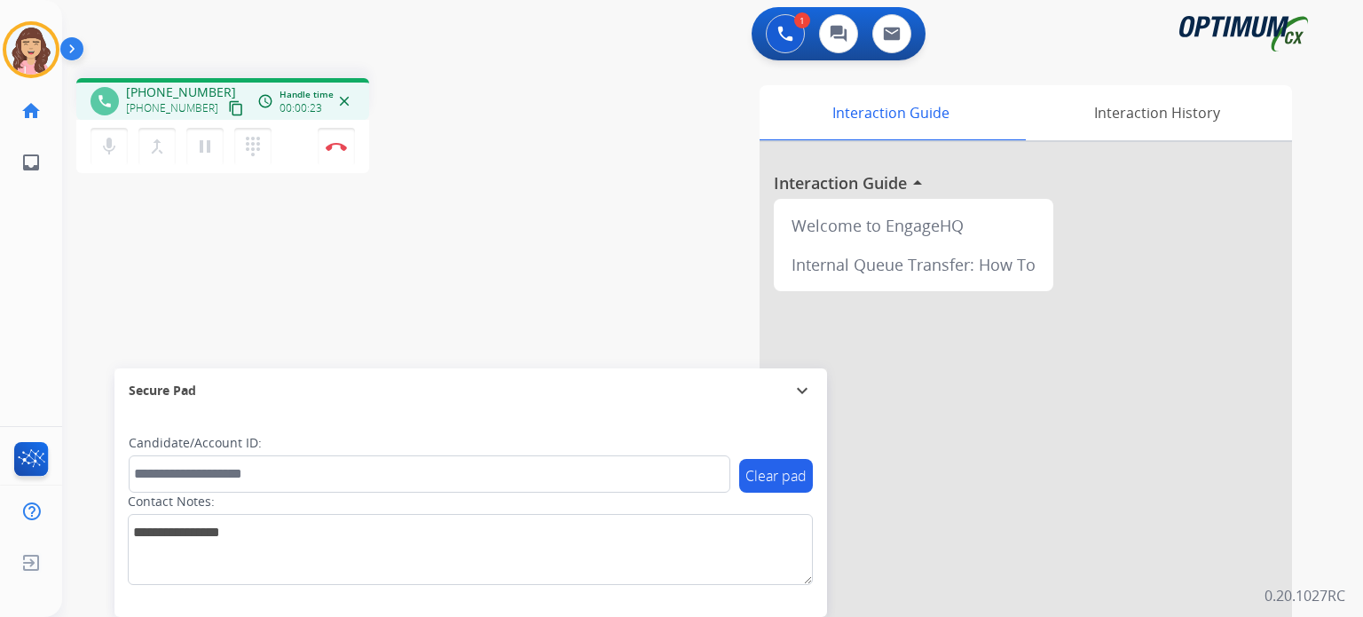
click at [225, 106] on button "content_copy" at bounding box center [235, 108] width 21 height 21
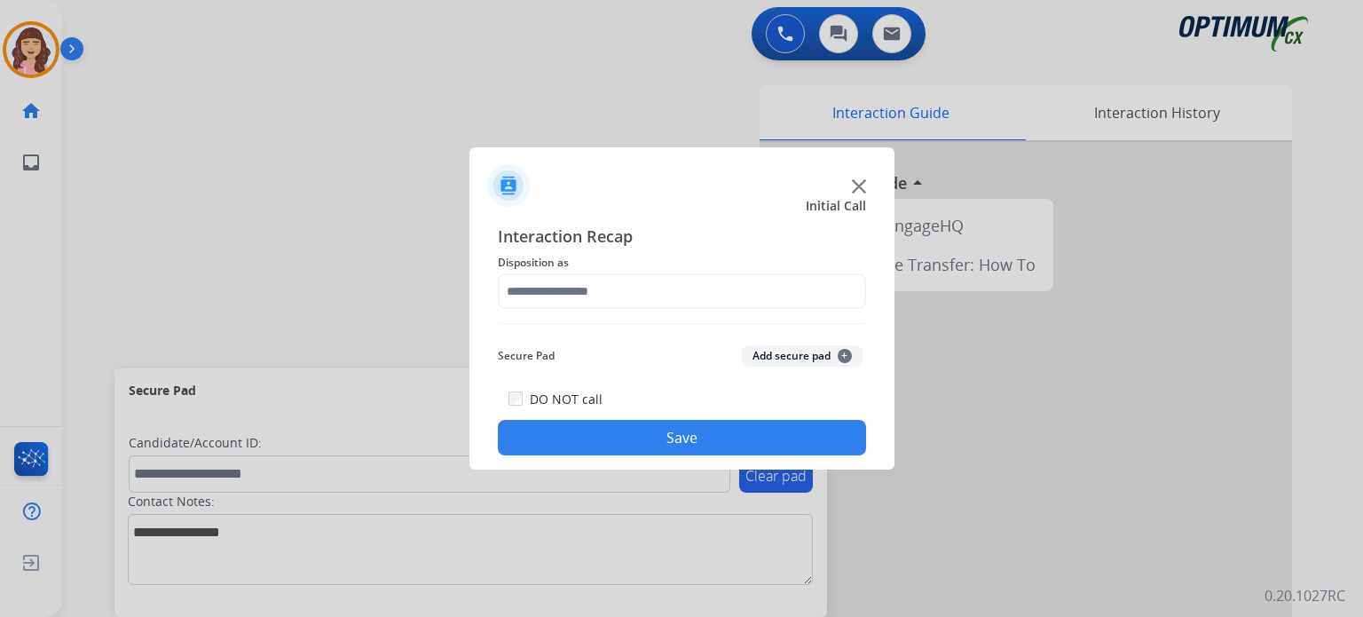
drag, startPoint x: 393, startPoint y: 212, endPoint x: 421, endPoint y: 220, distance: 28.6
click at [393, 212] on div at bounding box center [681, 308] width 1363 height 617
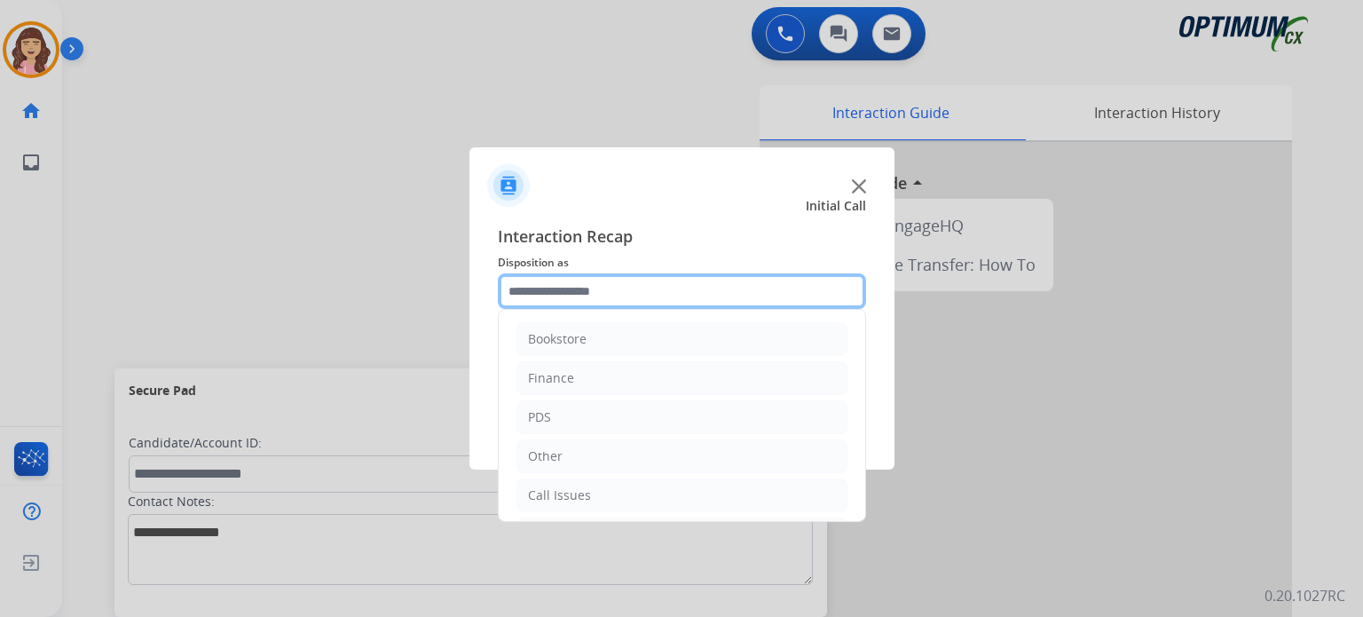
click at [619, 297] on input "text" at bounding box center [682, 291] width 368 height 36
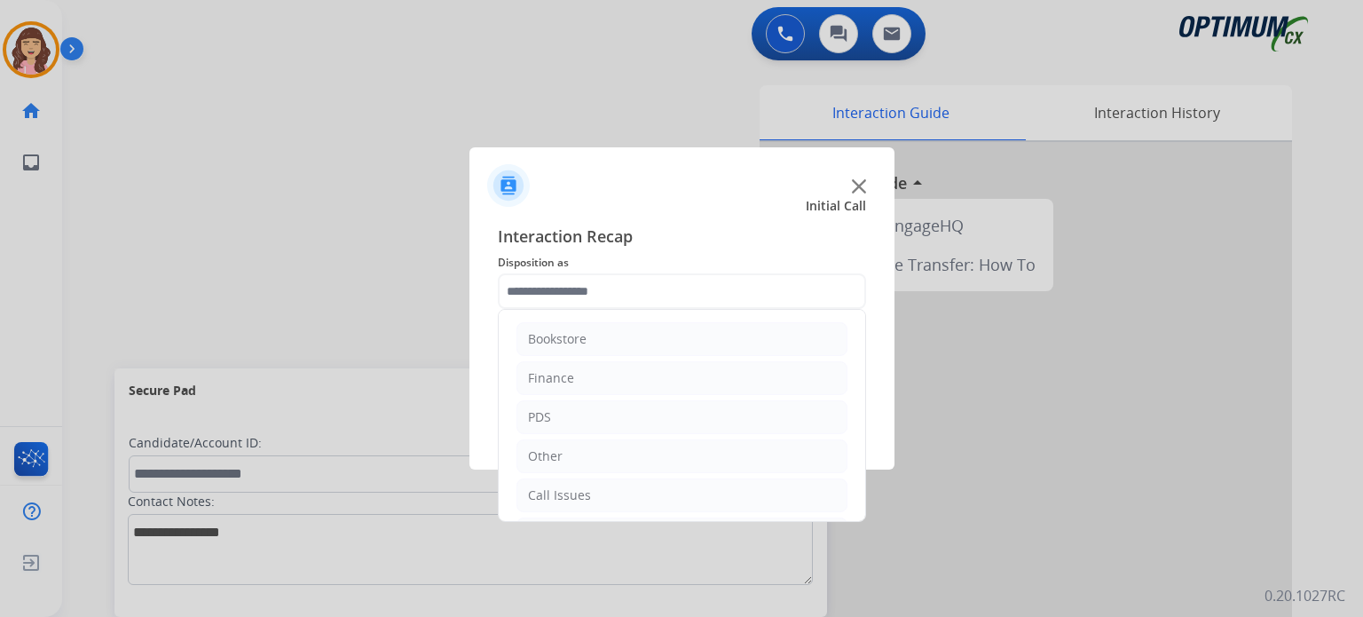
click at [864, 369] on div "Bookstore Finance PDS Other Call Issues Initial Application Transfer Renewal" at bounding box center [682, 415] width 368 height 213
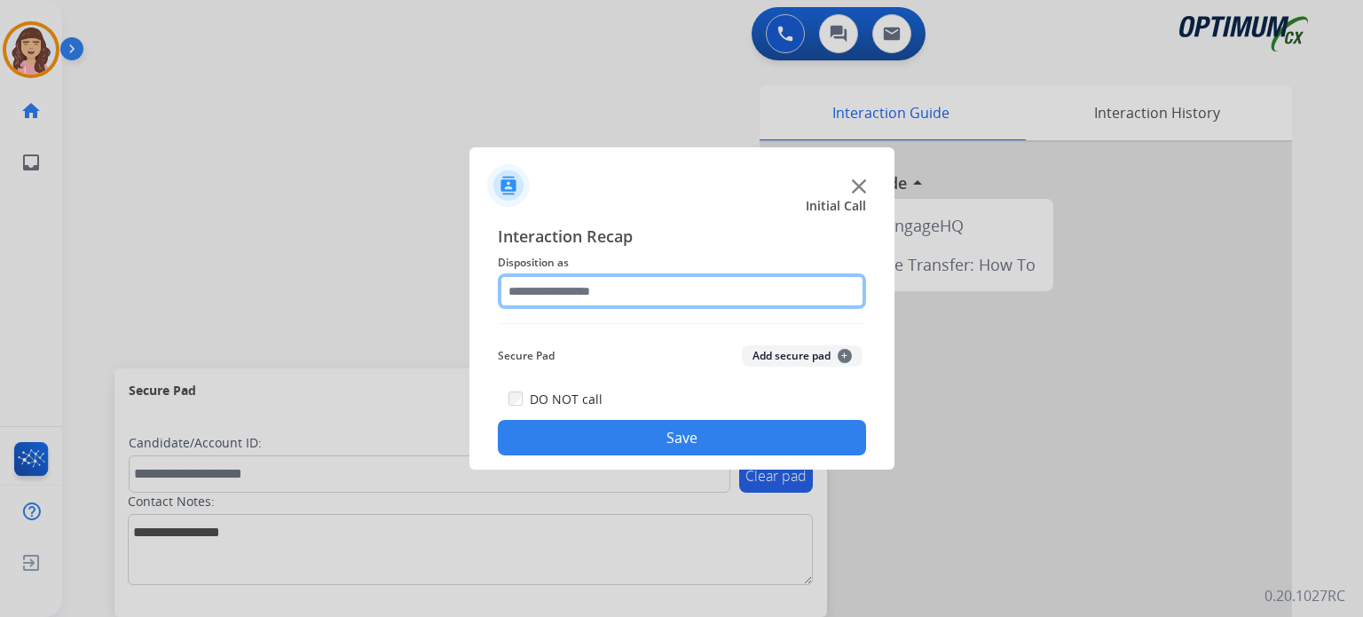
click at [813, 291] on input "text" at bounding box center [682, 291] width 368 height 36
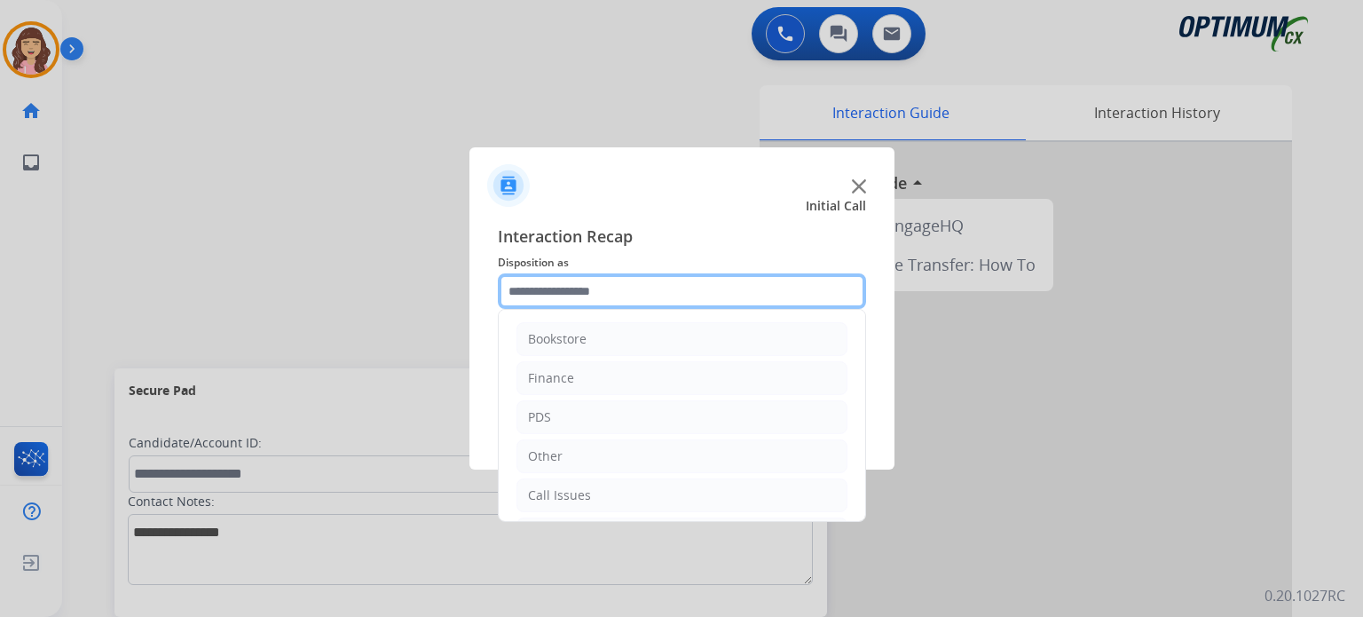
scroll to position [117, 0]
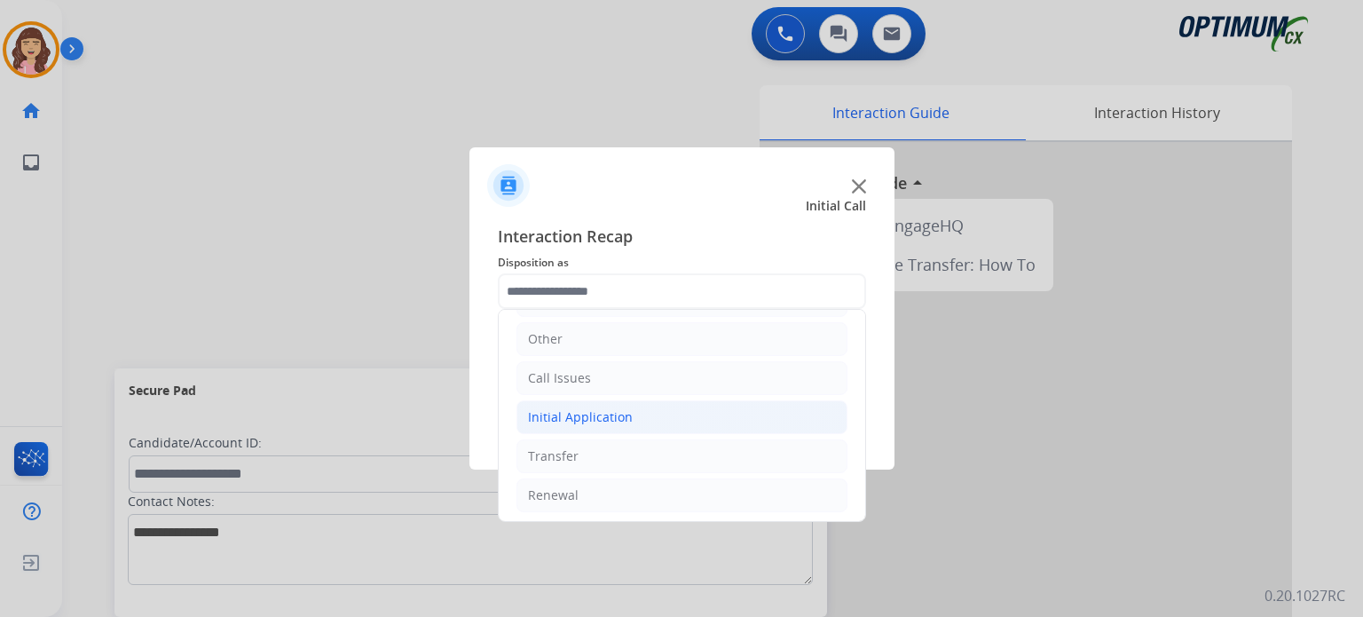
click at [630, 413] on li "Initial Application" at bounding box center [682, 417] width 331 height 34
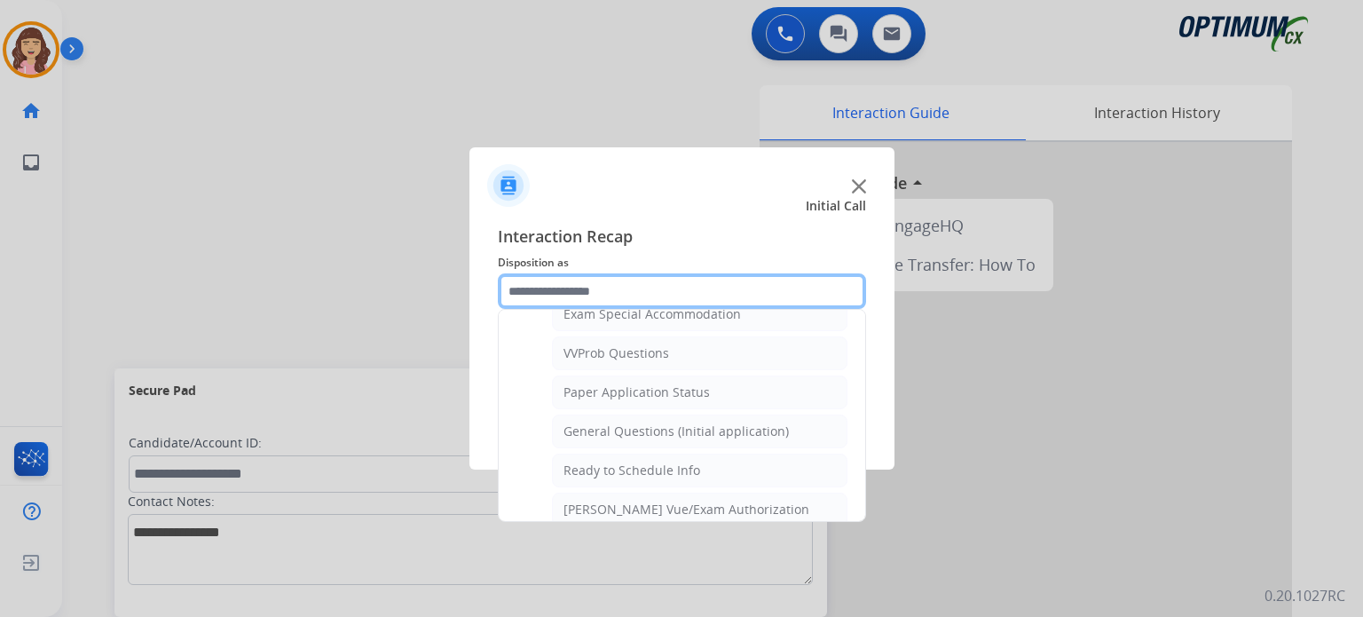
scroll to position [910, 0]
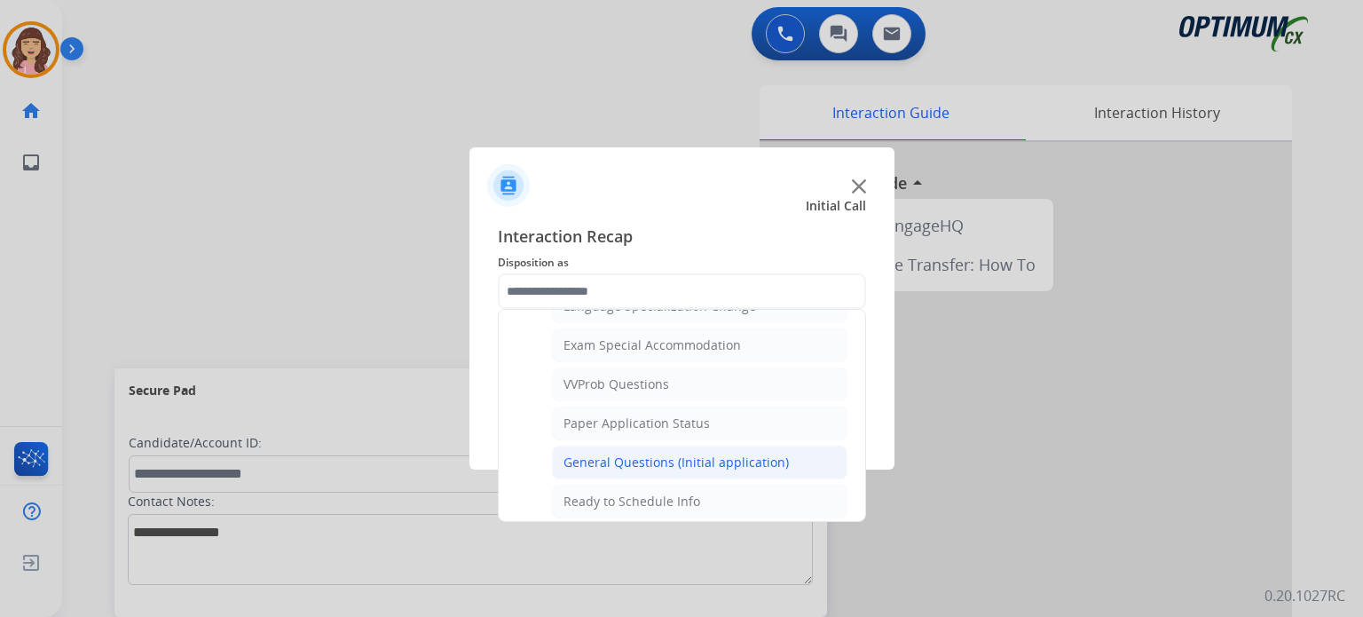
click at [689, 454] on div "General Questions (Initial application)" at bounding box center [676, 463] width 225 height 18
type input "**********"
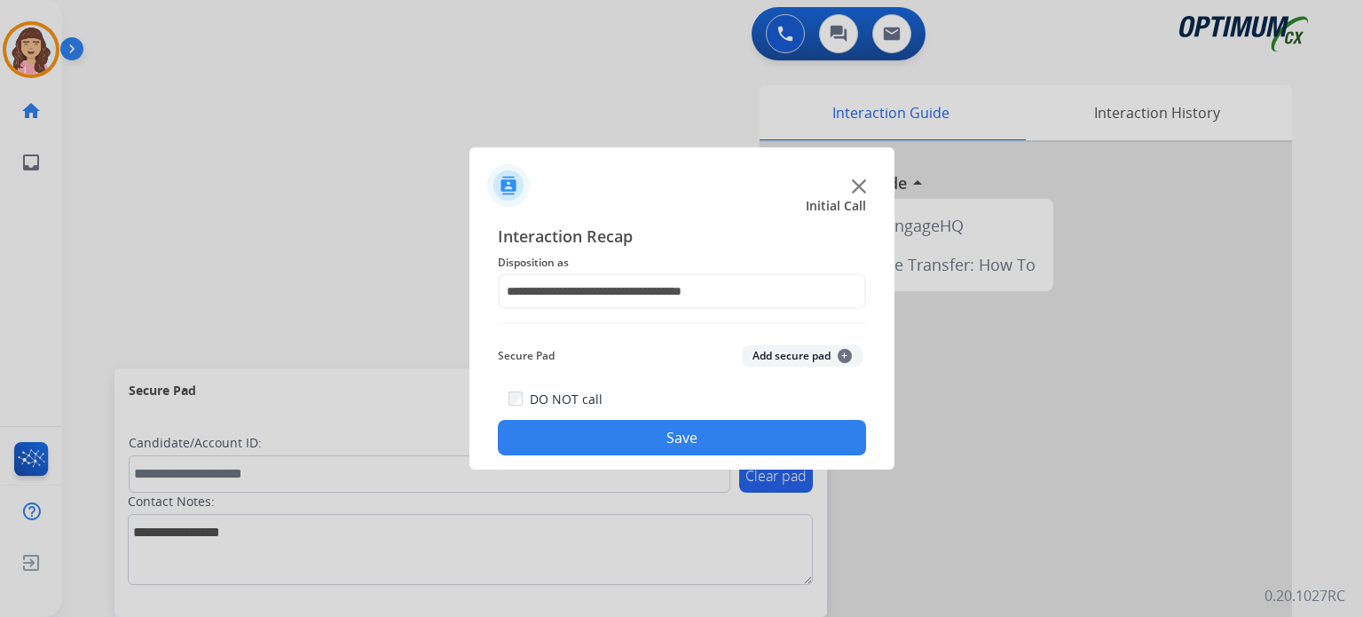
click at [675, 436] on button "Save" at bounding box center [682, 438] width 368 height 36
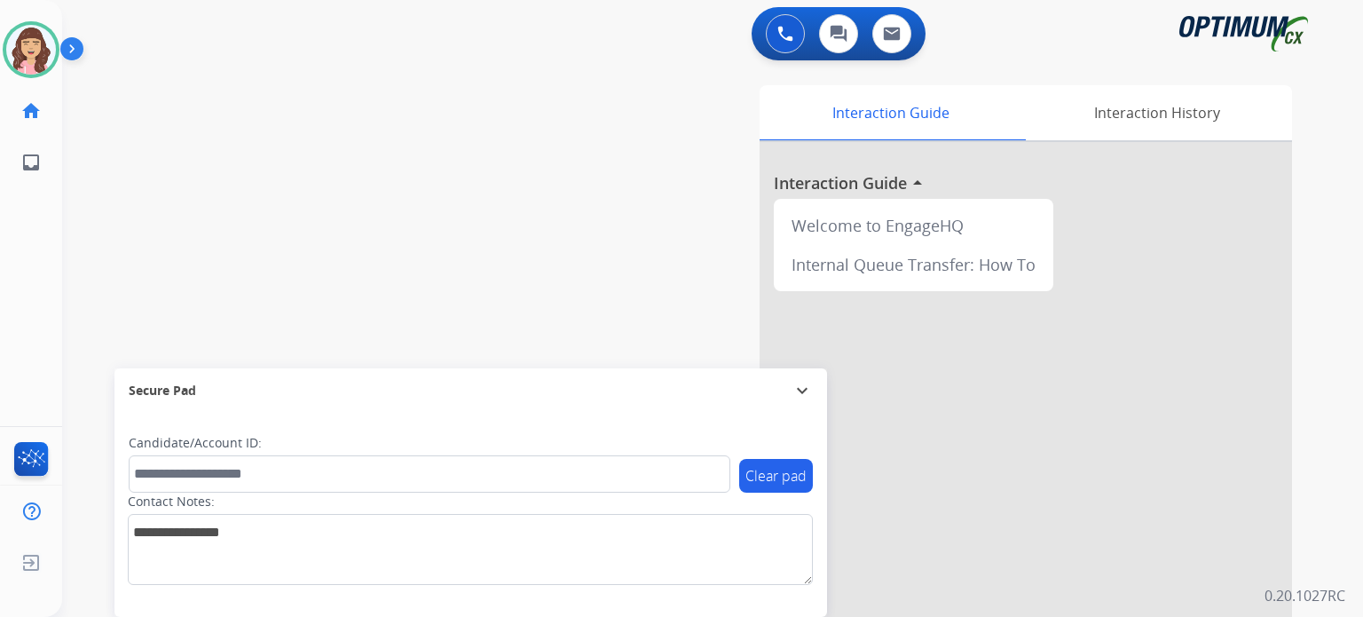
click at [352, 141] on div "swap_horiz Break voice bridge close_fullscreen Connect 3-Way Call merge_type Se…" at bounding box center [691, 434] width 1259 height 740
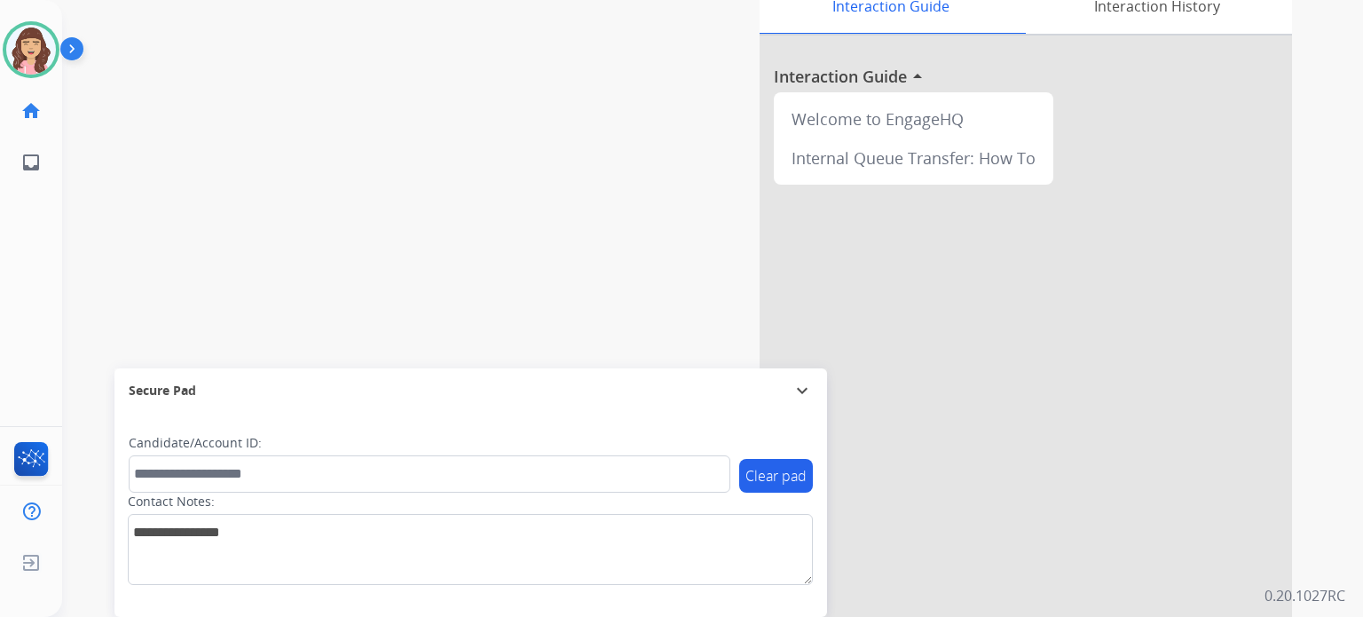
scroll to position [187, 0]
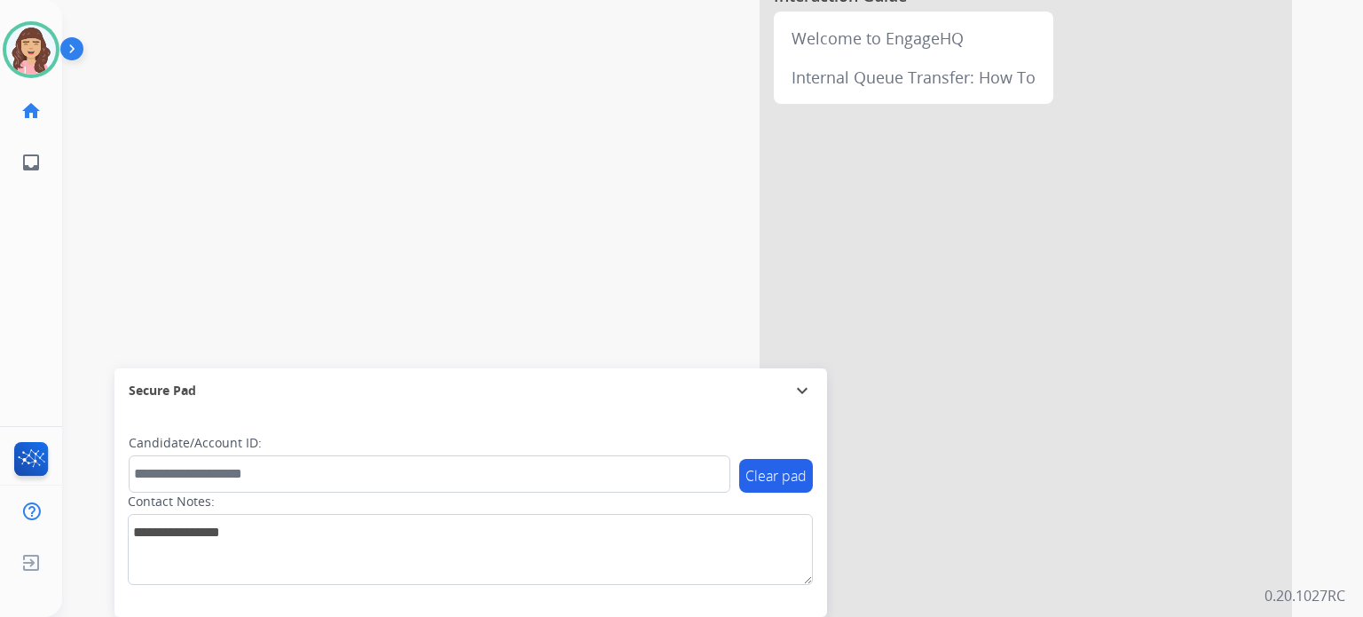
click at [546, 147] on div "Interaction Guide Interaction History Interaction Guide arrow_drop_up Welcome t…" at bounding box center [919, 257] width 746 height 719
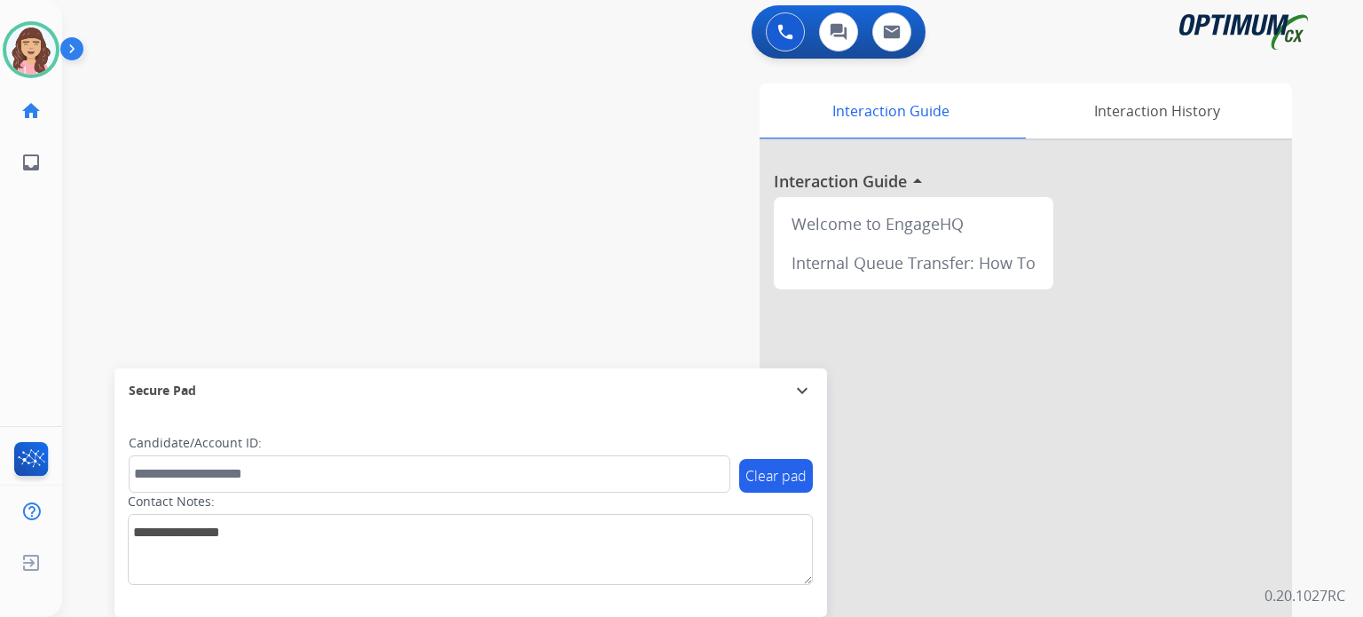
scroll to position [0, 0]
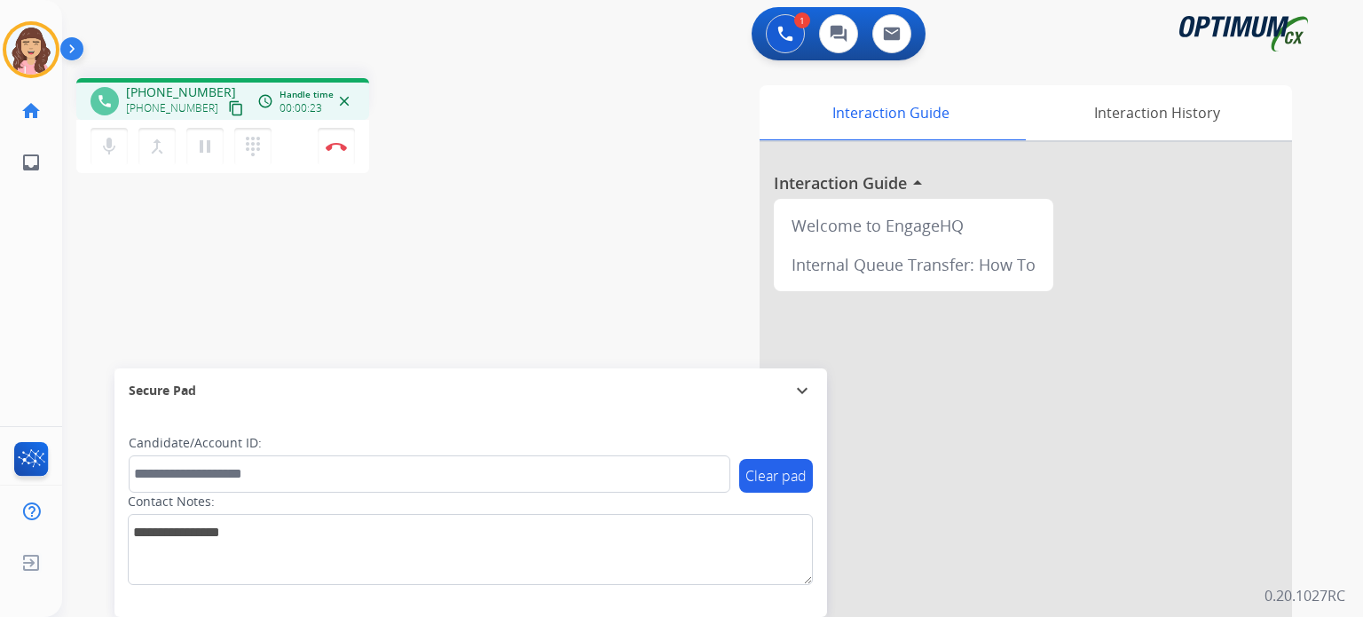
click at [228, 112] on mat-icon "content_copy" at bounding box center [236, 108] width 16 height 16
click at [338, 146] on img at bounding box center [336, 146] width 21 height 9
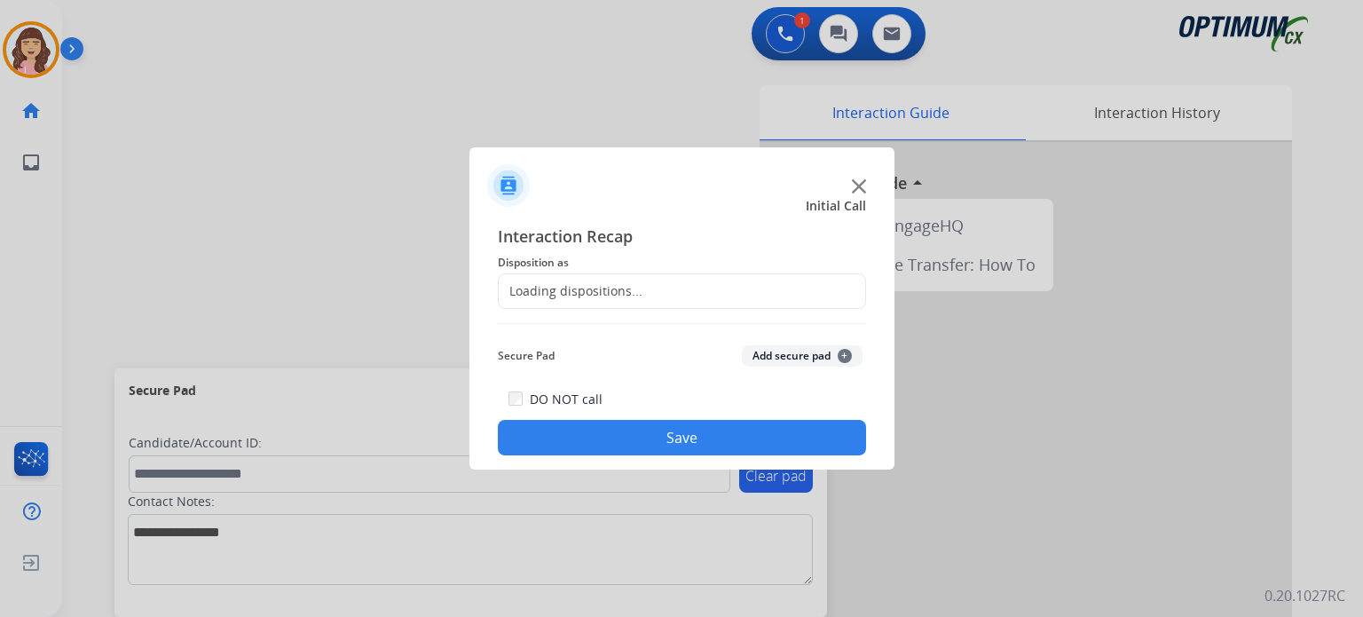
click at [619, 280] on div "Loading dispositions..." at bounding box center [682, 291] width 368 height 36
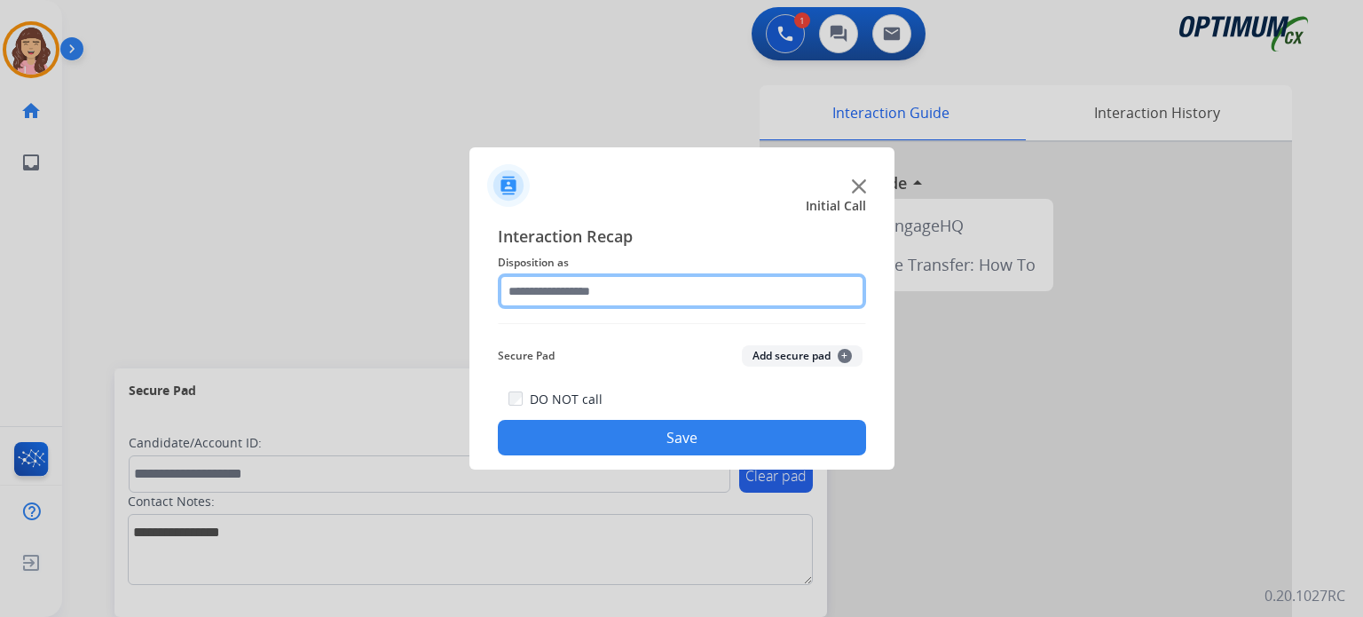
click at [659, 297] on input "text" at bounding box center [682, 291] width 368 height 36
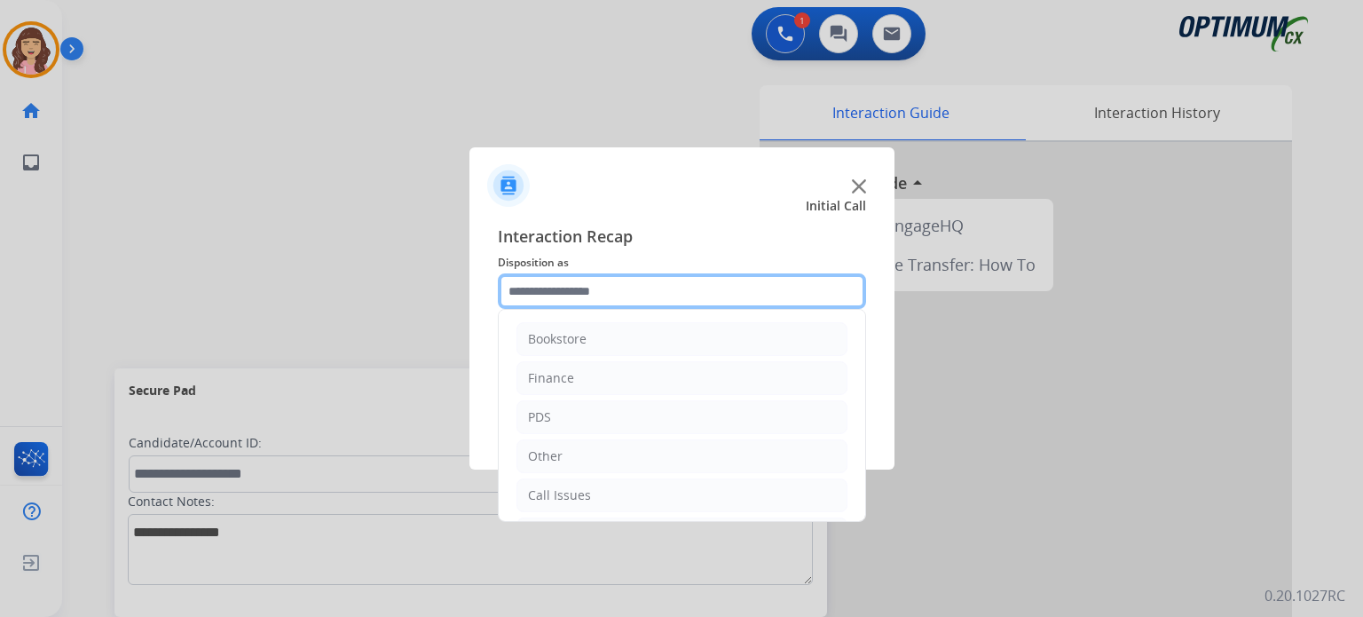
scroll to position [117, 0]
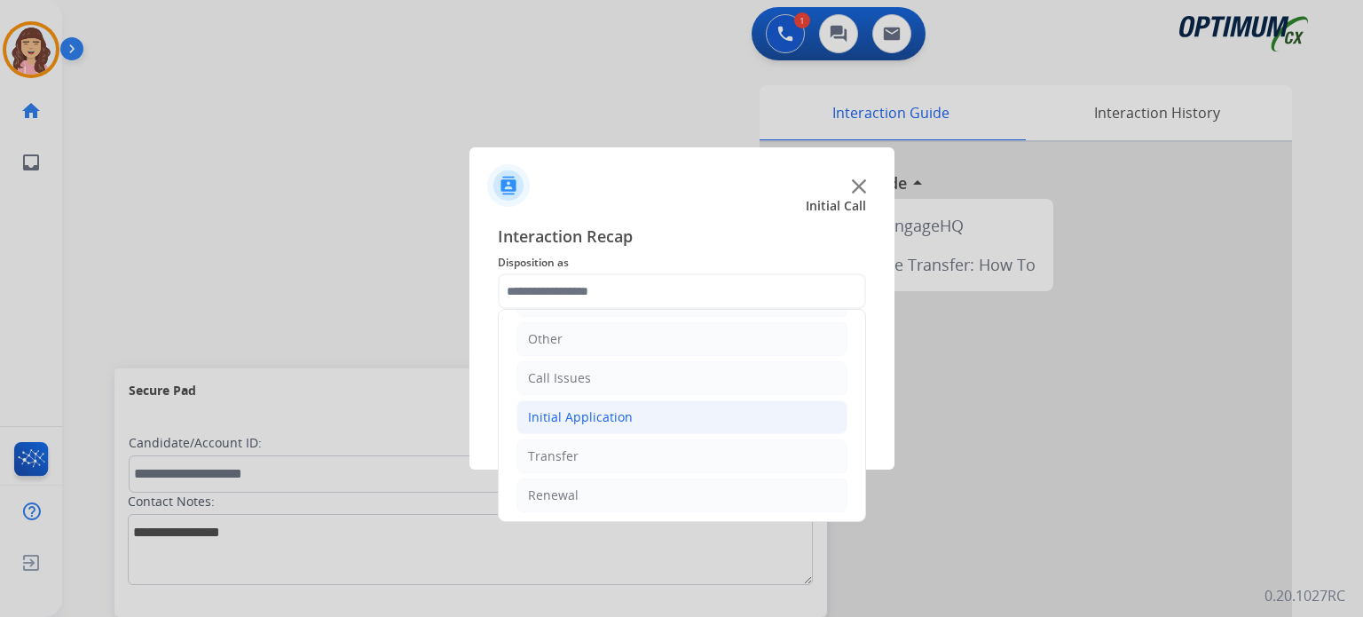
click at [614, 409] on div "Initial Application" at bounding box center [580, 417] width 105 height 18
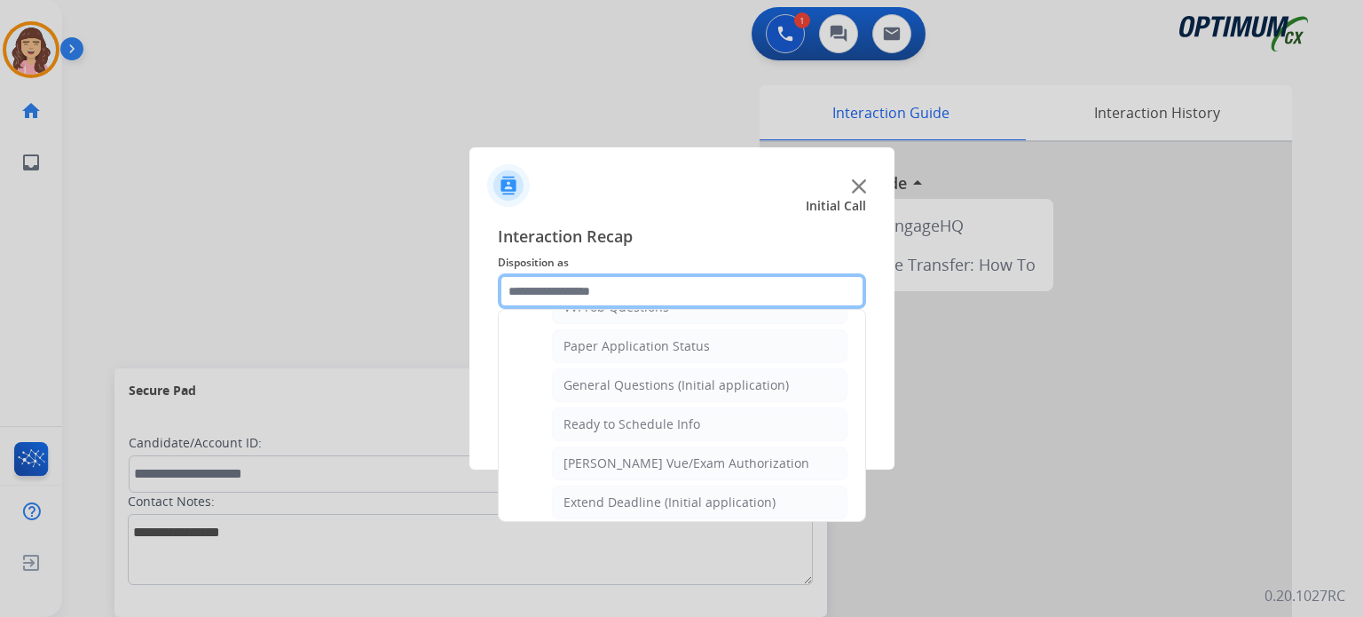
scroll to position [974, 0]
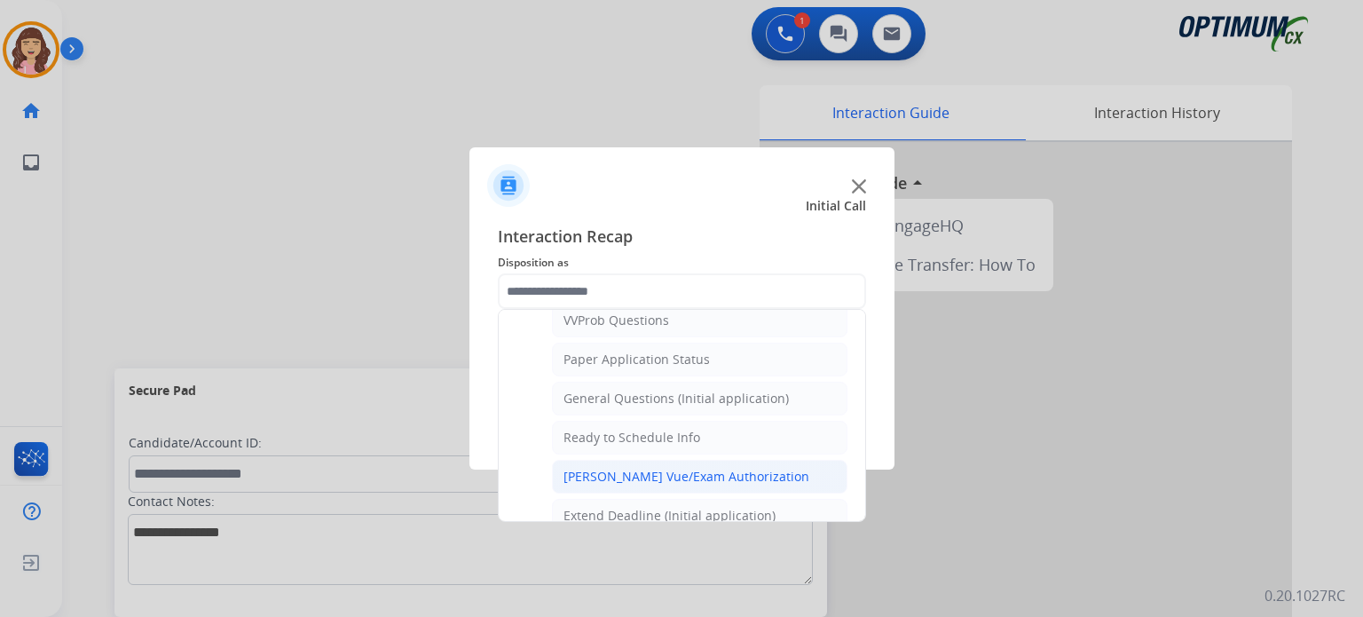
click at [684, 468] on div "[PERSON_NAME] Vue/Exam Authorization" at bounding box center [687, 477] width 246 height 18
type input "**********"
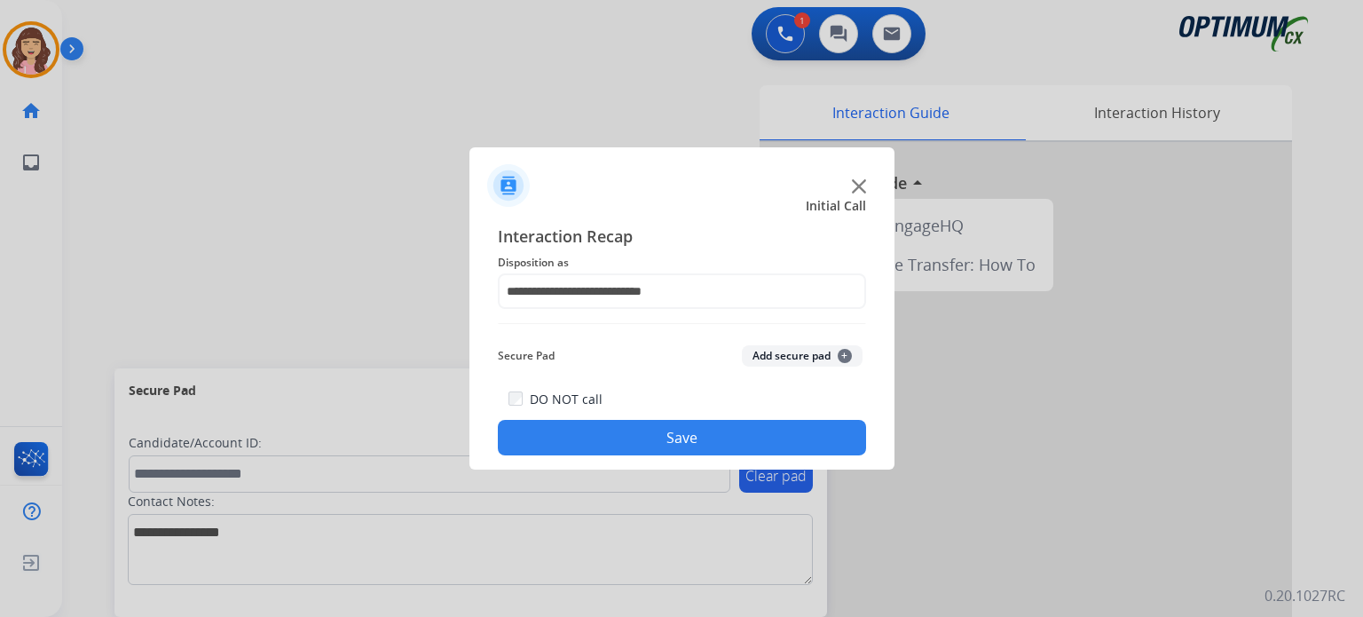
click at [670, 437] on button "Save" at bounding box center [682, 438] width 368 height 36
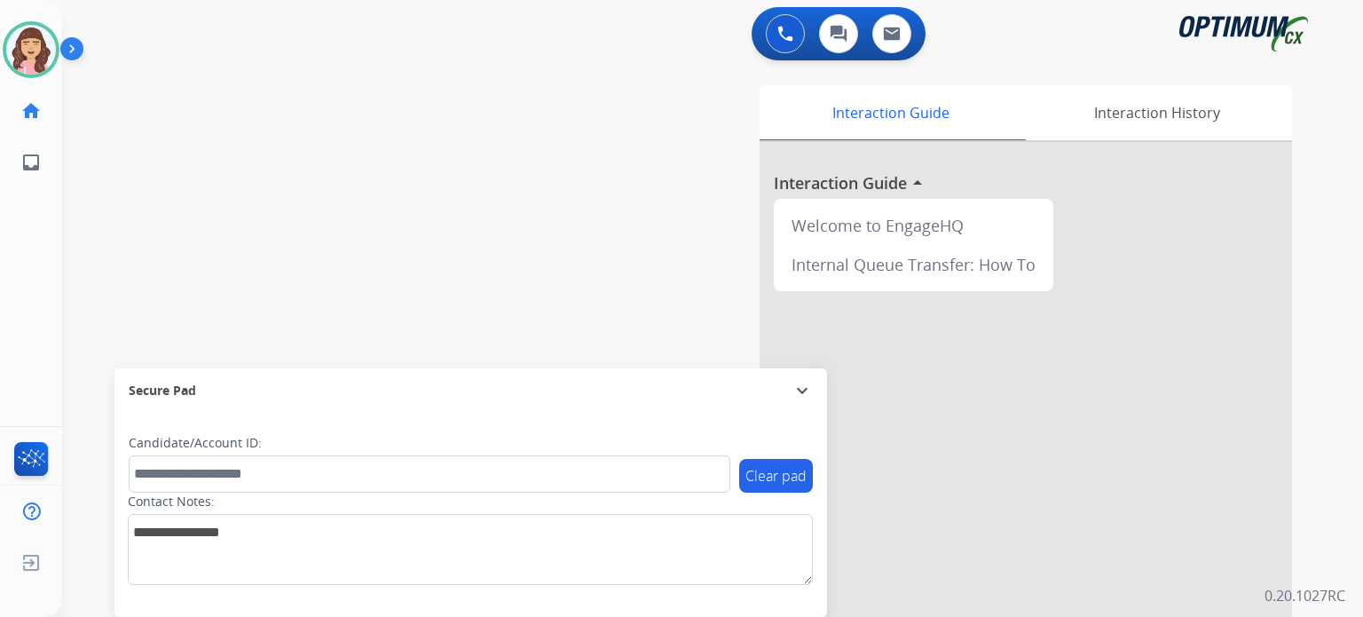
click at [263, 139] on div "swap_horiz Break voice bridge close_fullscreen Connect 3-Way Call merge_type Se…" at bounding box center [691, 434] width 1259 height 740
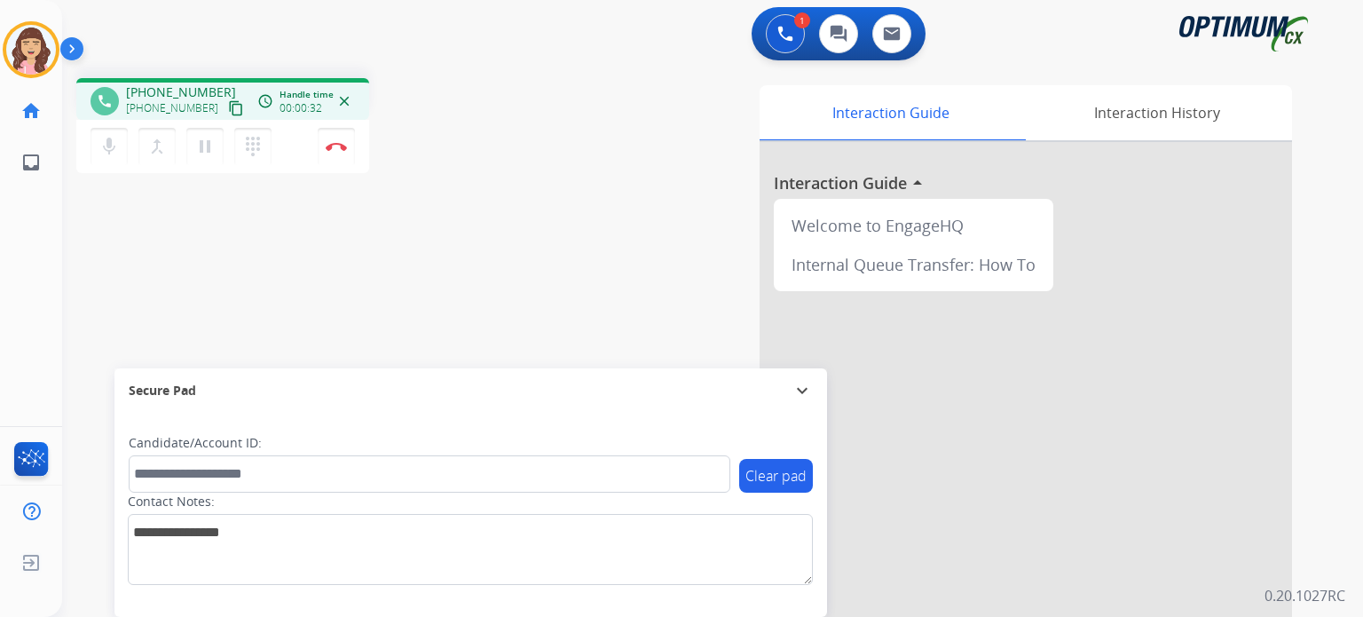
click at [228, 101] on mat-icon "content_copy" at bounding box center [236, 108] width 16 height 16
click at [328, 152] on button "Disconnect" at bounding box center [336, 146] width 37 height 37
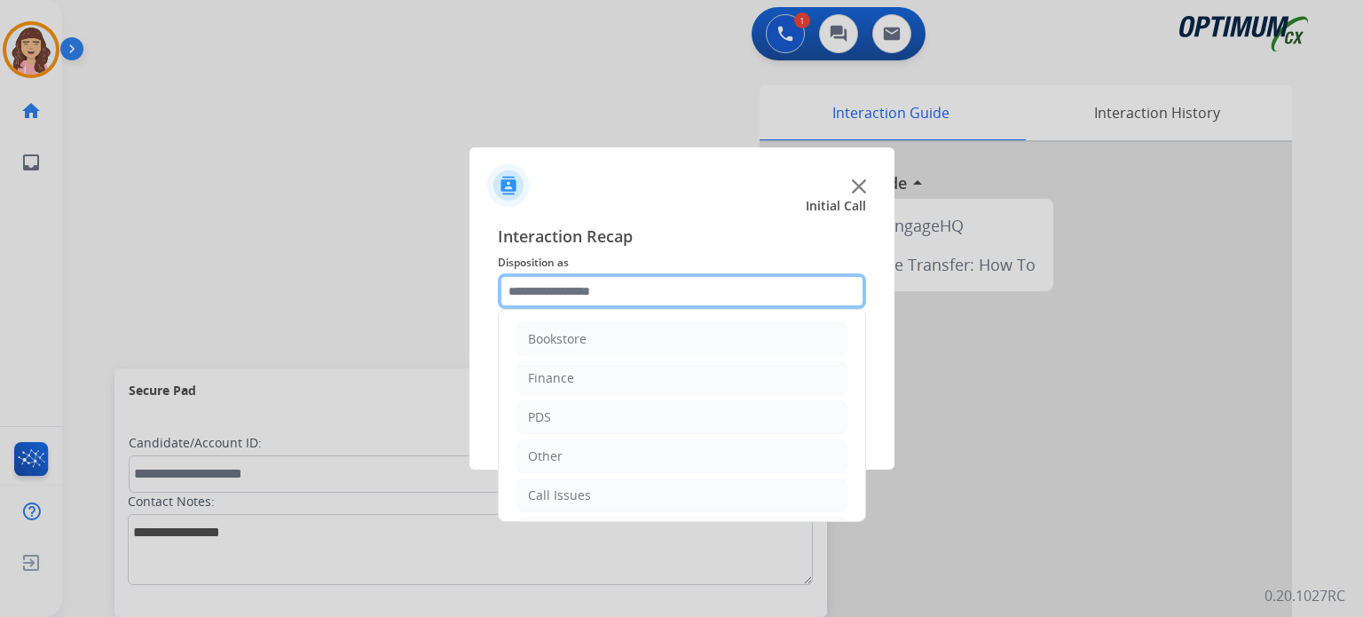
click at [572, 291] on input "text" at bounding box center [682, 291] width 368 height 36
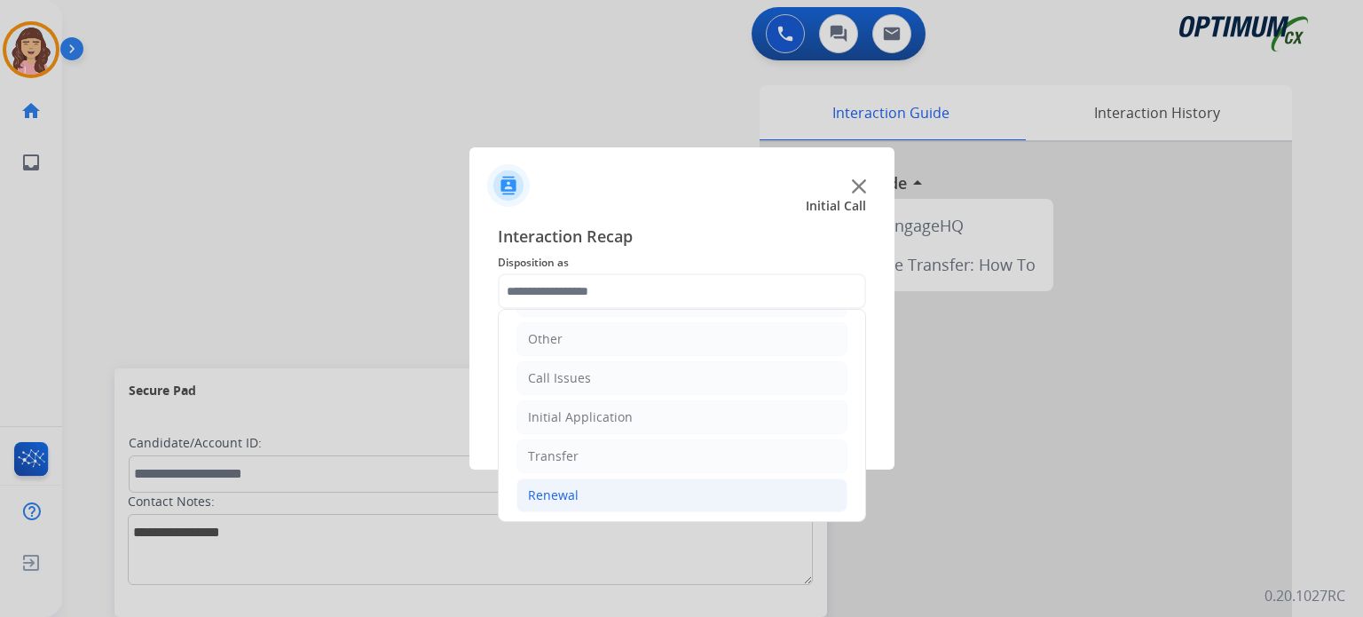
click at [605, 496] on li "Renewal" at bounding box center [682, 495] width 331 height 34
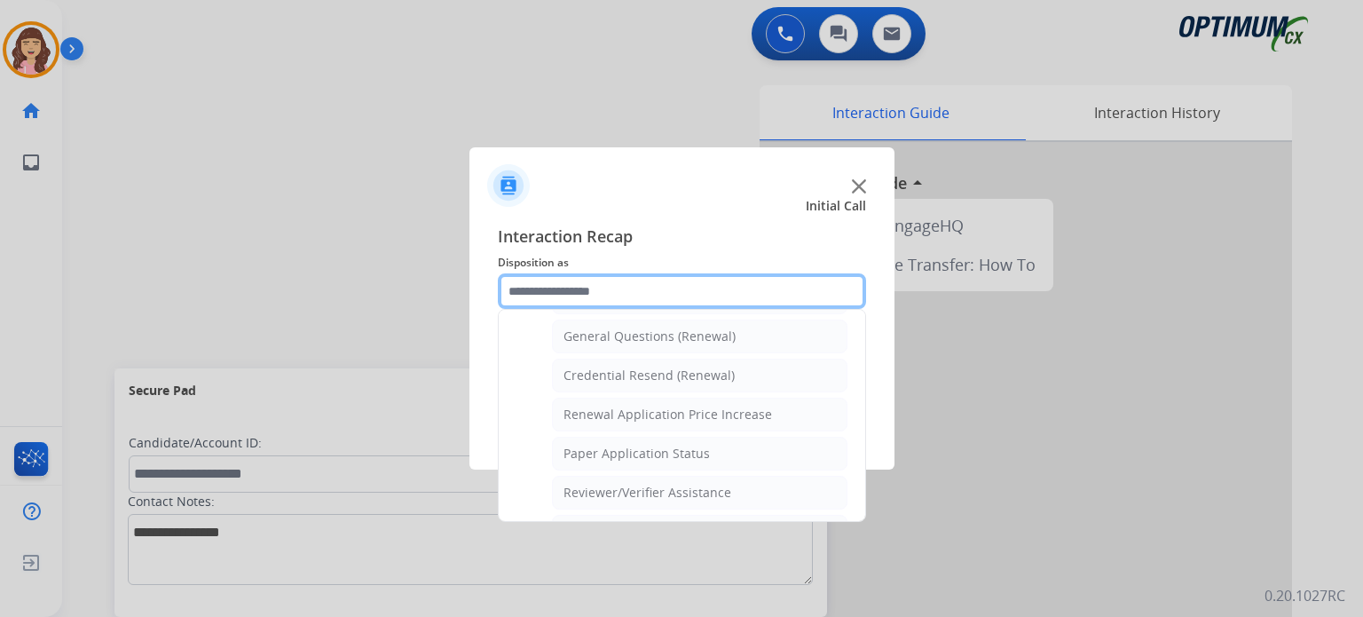
scroll to position [479, 0]
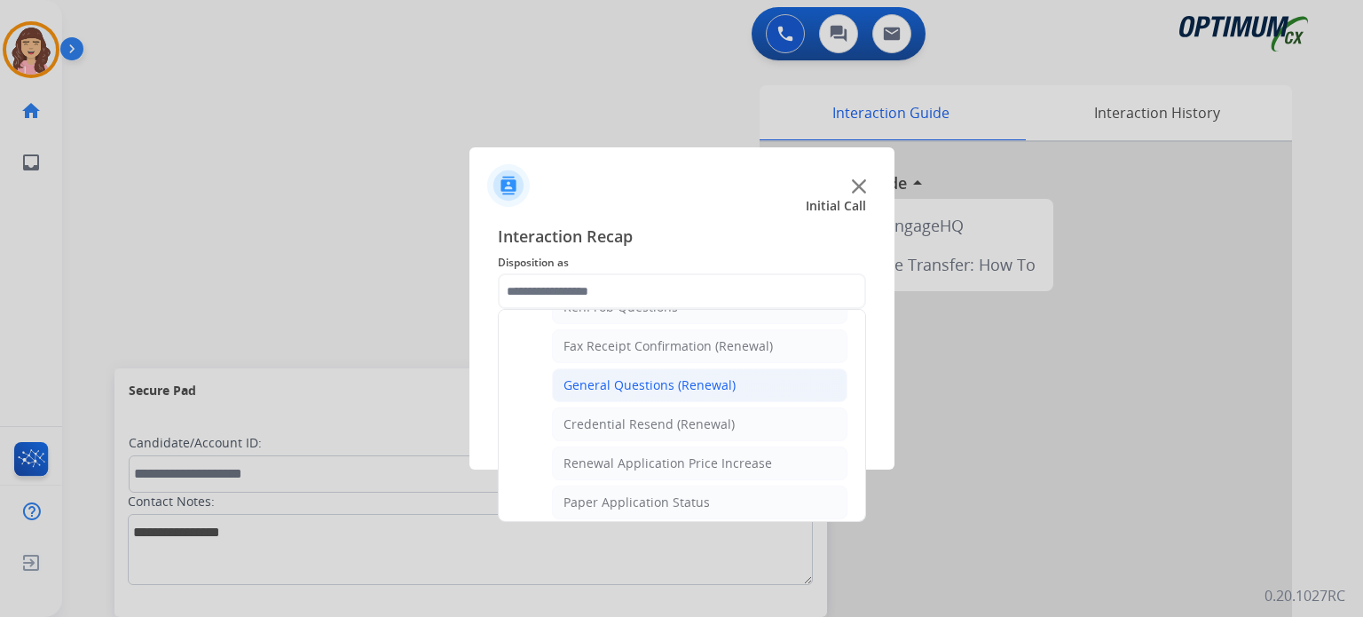
click at [669, 380] on div "General Questions (Renewal)" at bounding box center [650, 385] width 172 height 18
type input "**********"
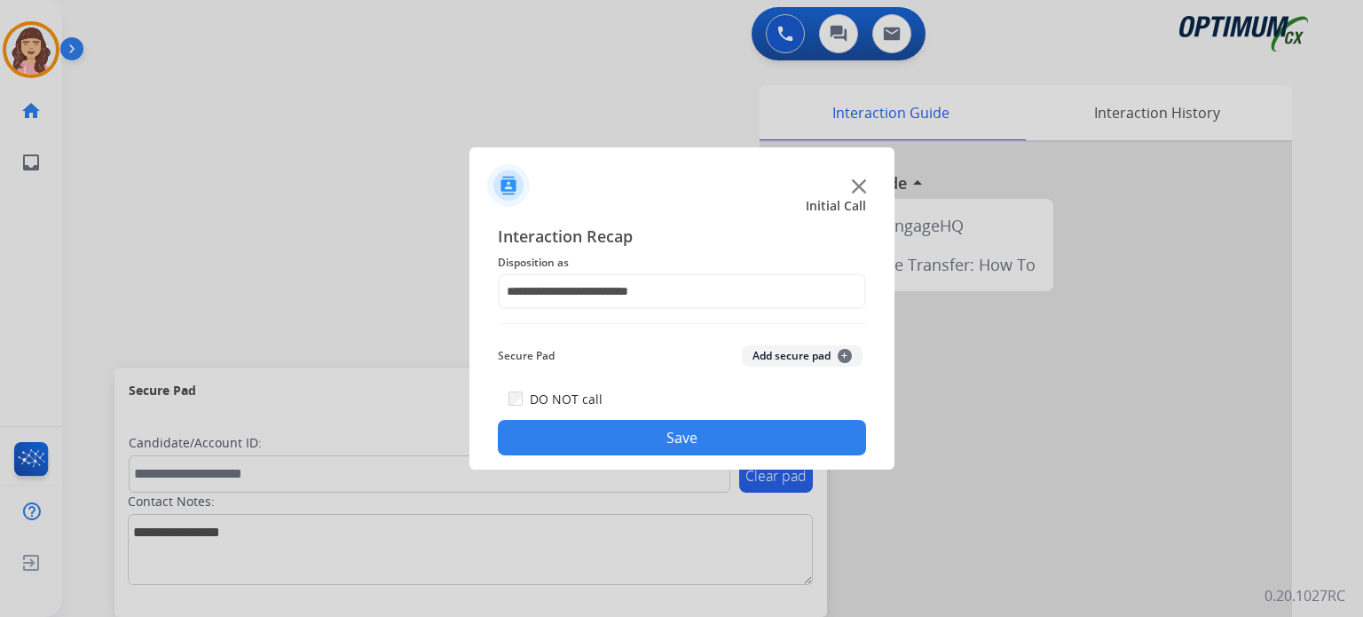
click at [657, 434] on button "Save" at bounding box center [682, 438] width 368 height 36
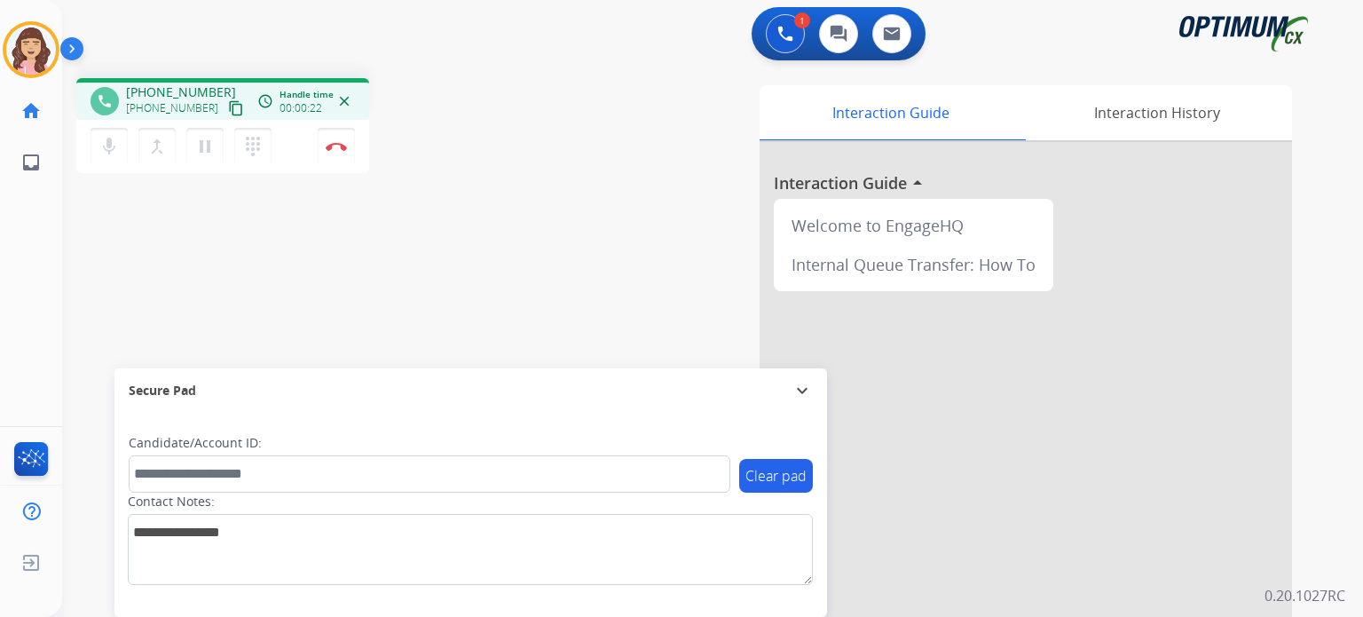
click at [228, 105] on mat-icon "content_copy" at bounding box center [236, 108] width 16 height 16
click at [337, 151] on button "Disconnect" at bounding box center [336, 146] width 37 height 37
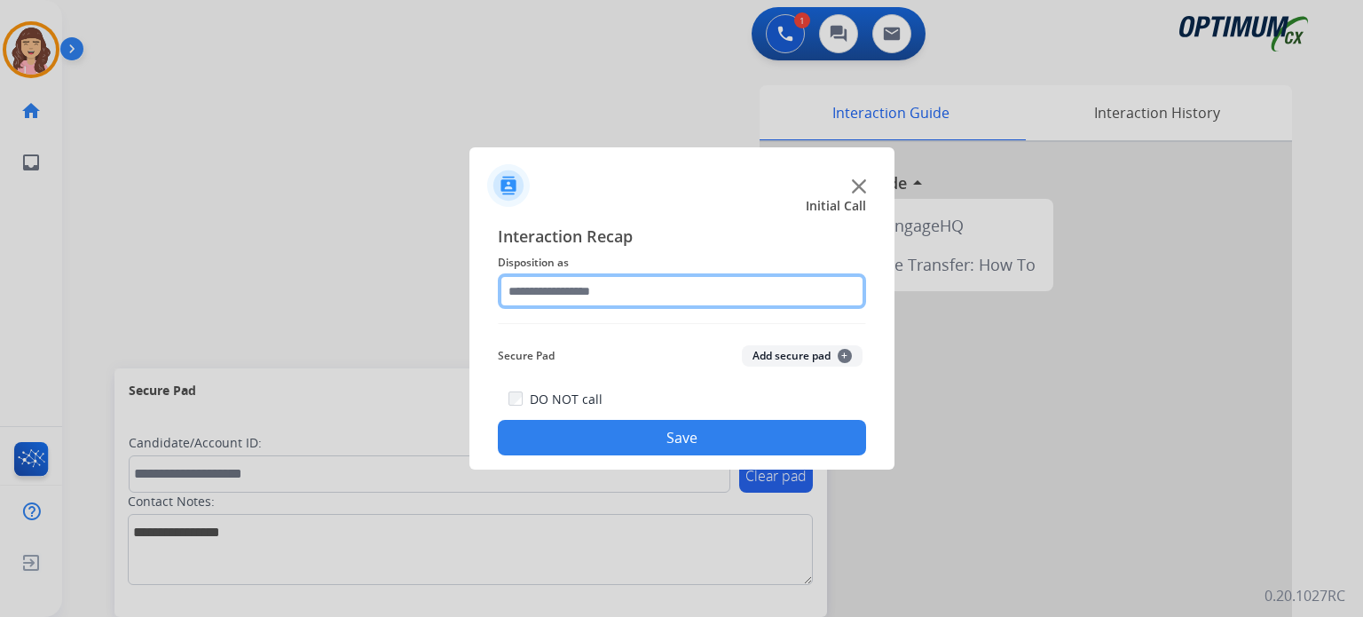
click at [625, 297] on input "text" at bounding box center [682, 291] width 368 height 36
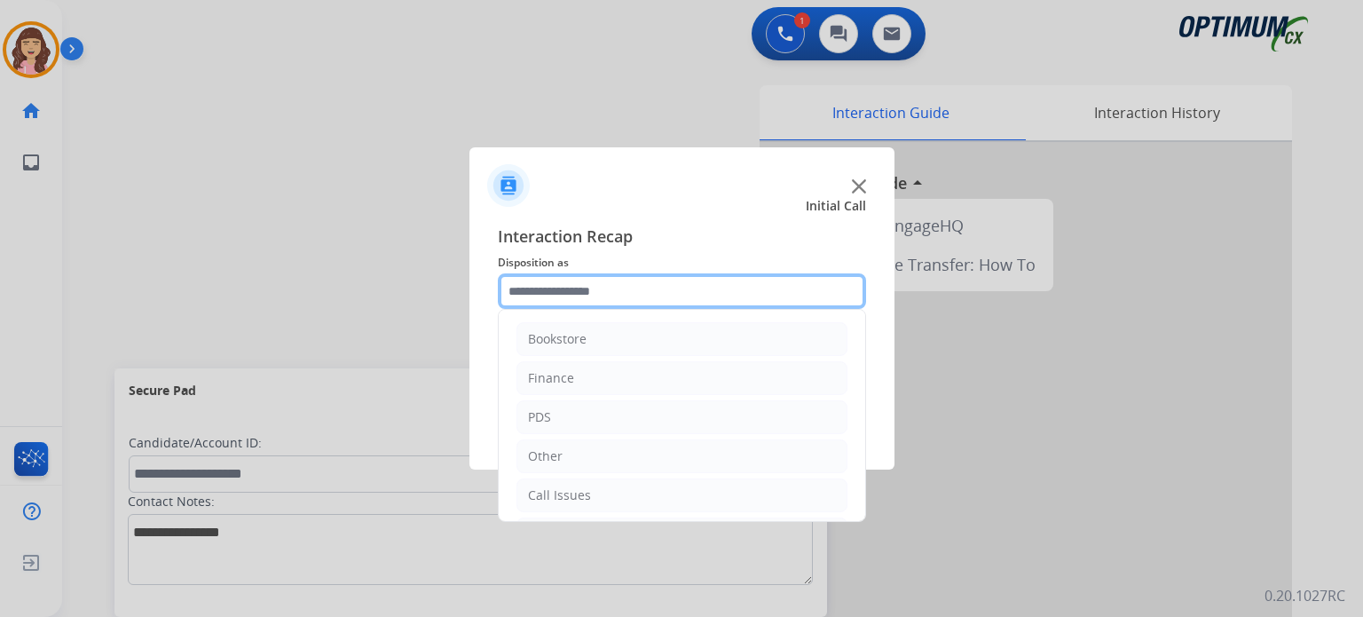
scroll to position [117, 0]
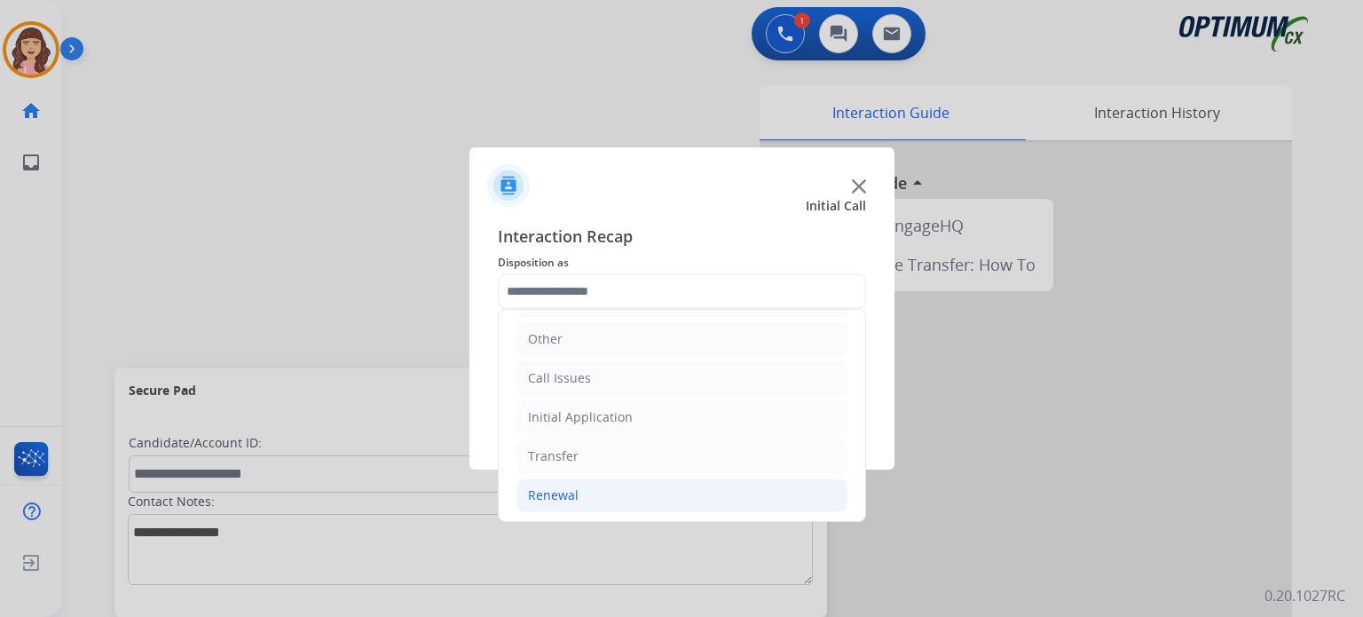
click at [575, 486] on div "Renewal" at bounding box center [553, 495] width 51 height 18
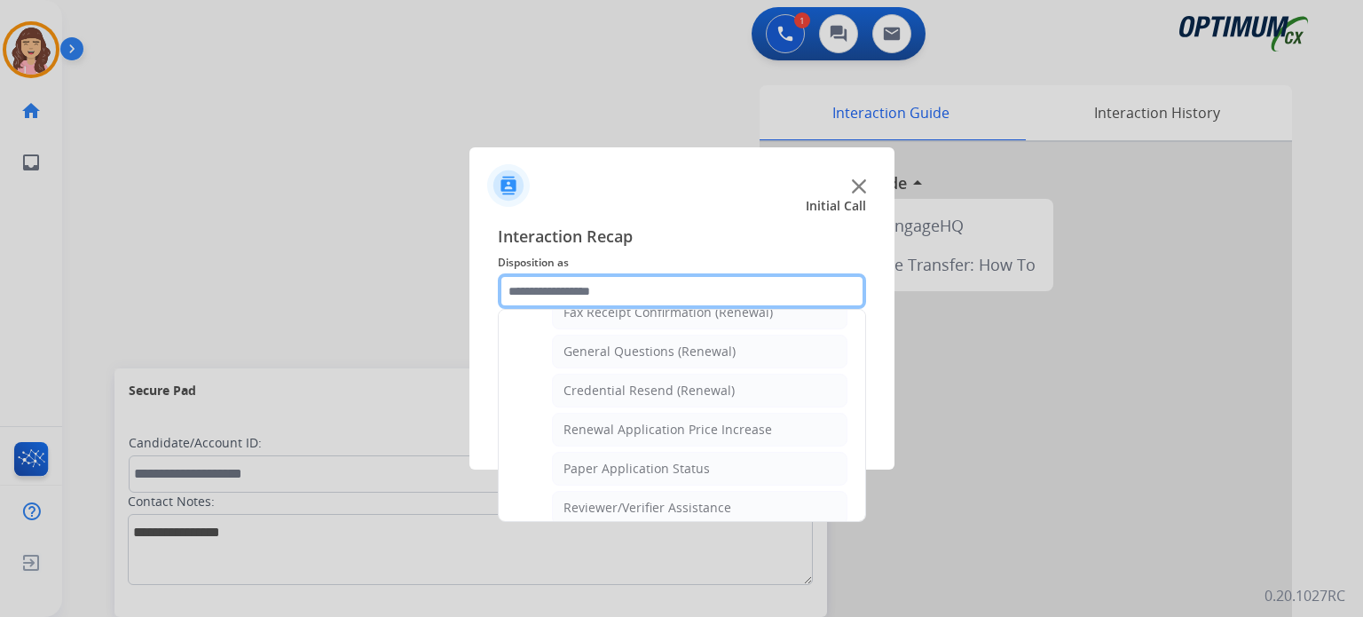
scroll to position [486, 0]
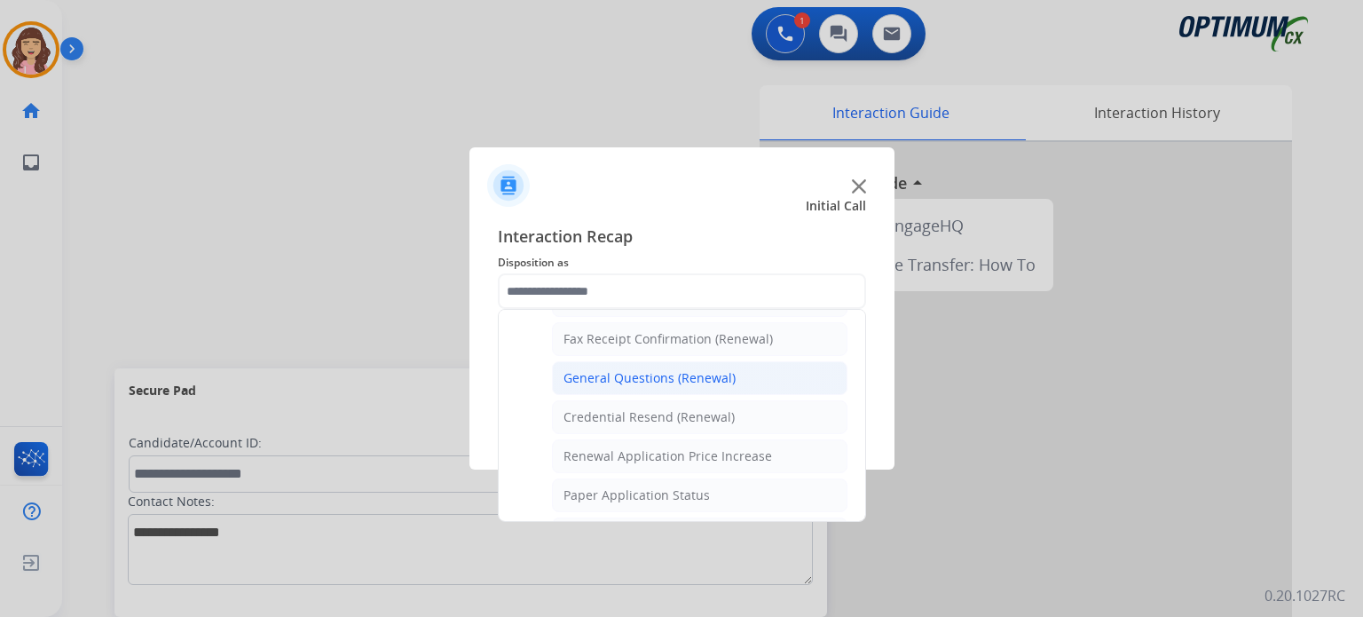
click at [661, 378] on div "General Questions (Renewal)" at bounding box center [650, 378] width 172 height 18
type input "**********"
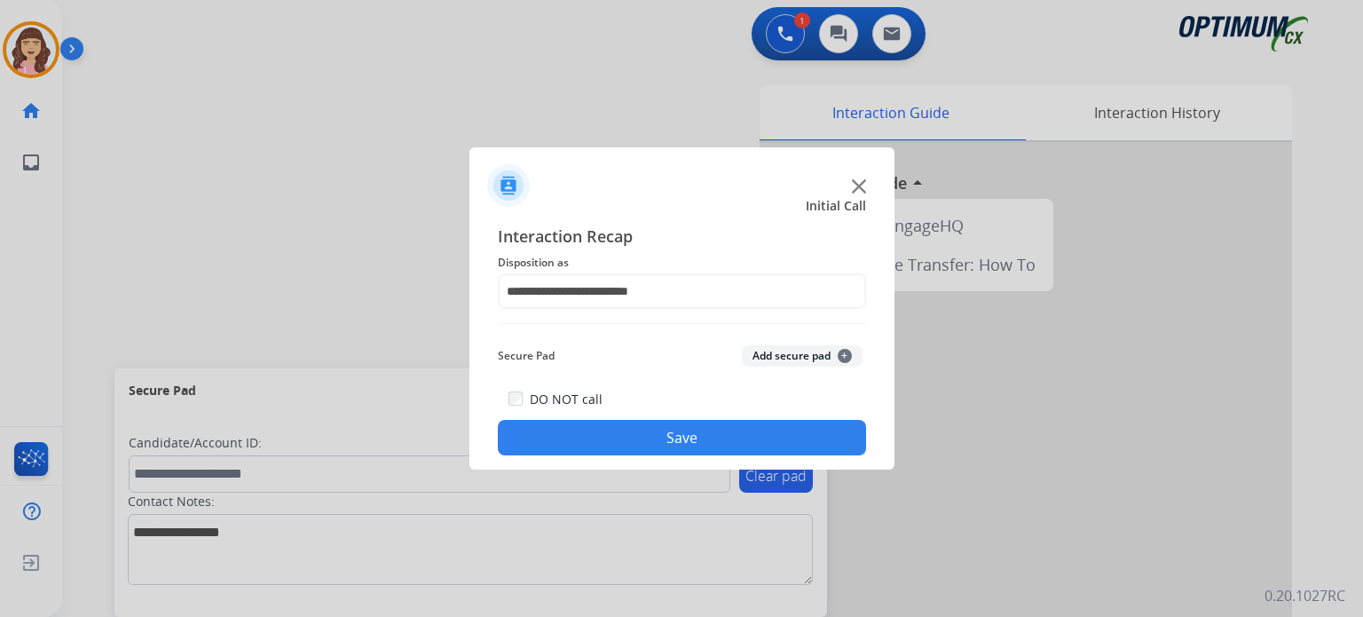
click at [655, 431] on button "Save" at bounding box center [682, 438] width 368 height 36
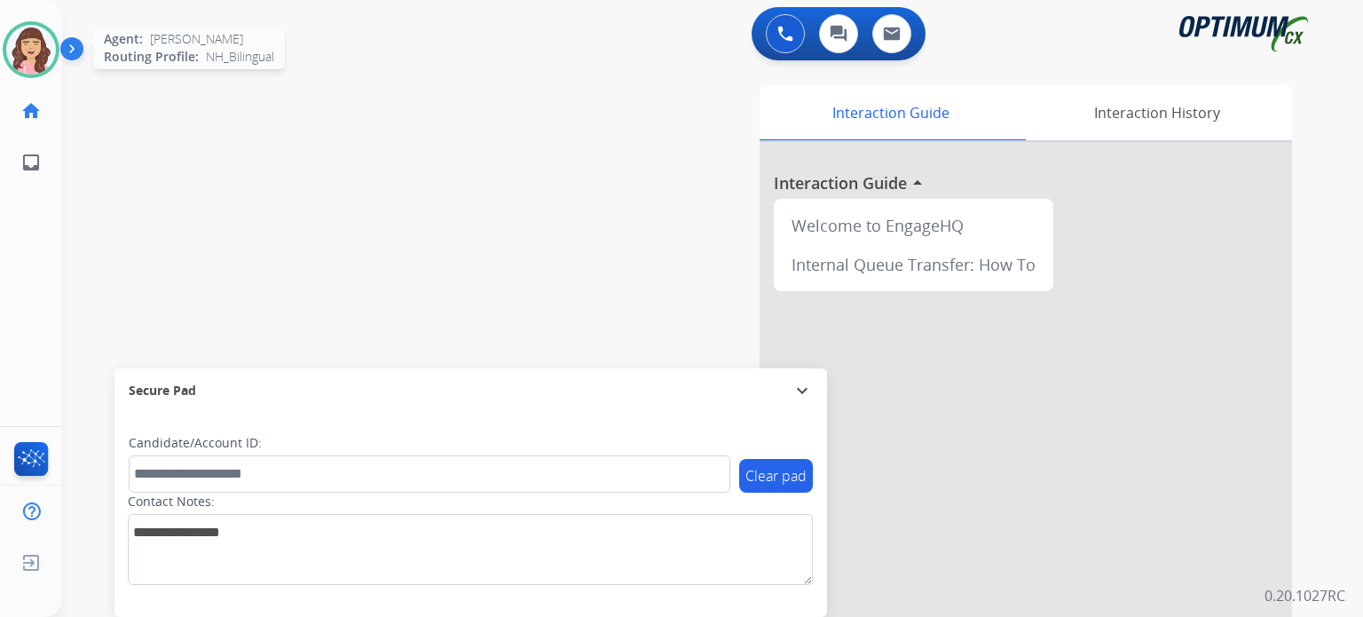
click at [25, 51] on img at bounding box center [31, 50] width 50 height 50
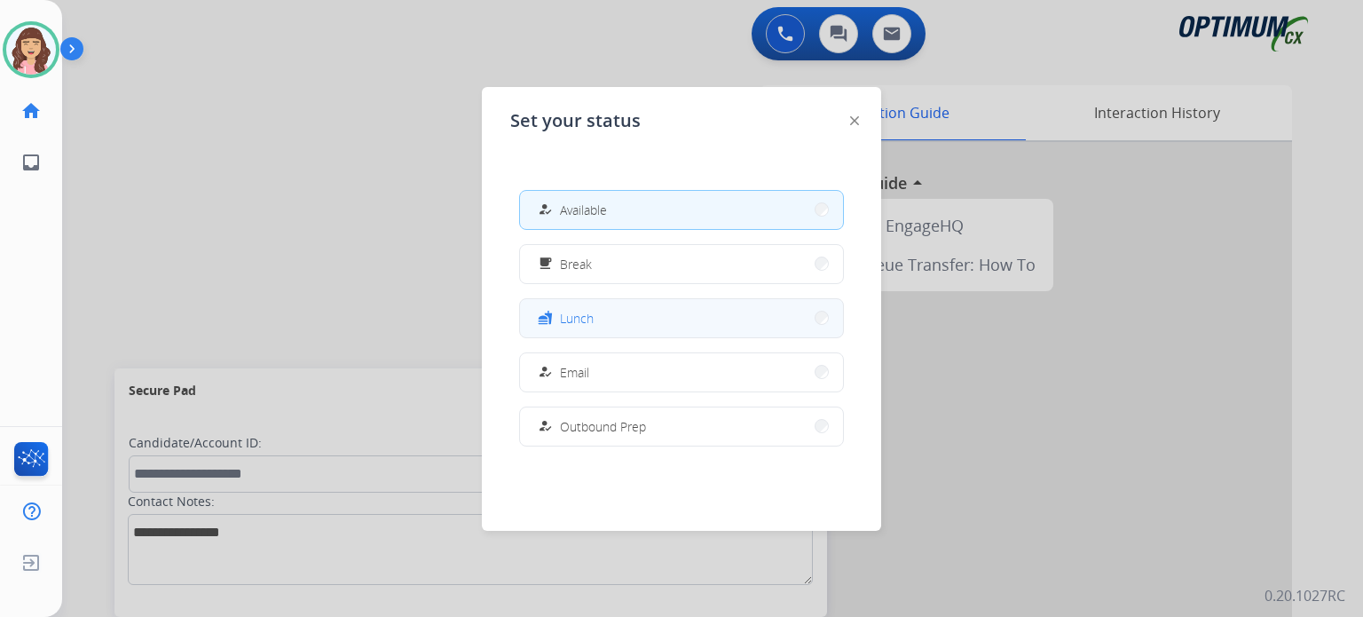
click at [600, 312] on button "fastfood Lunch" at bounding box center [681, 318] width 323 height 38
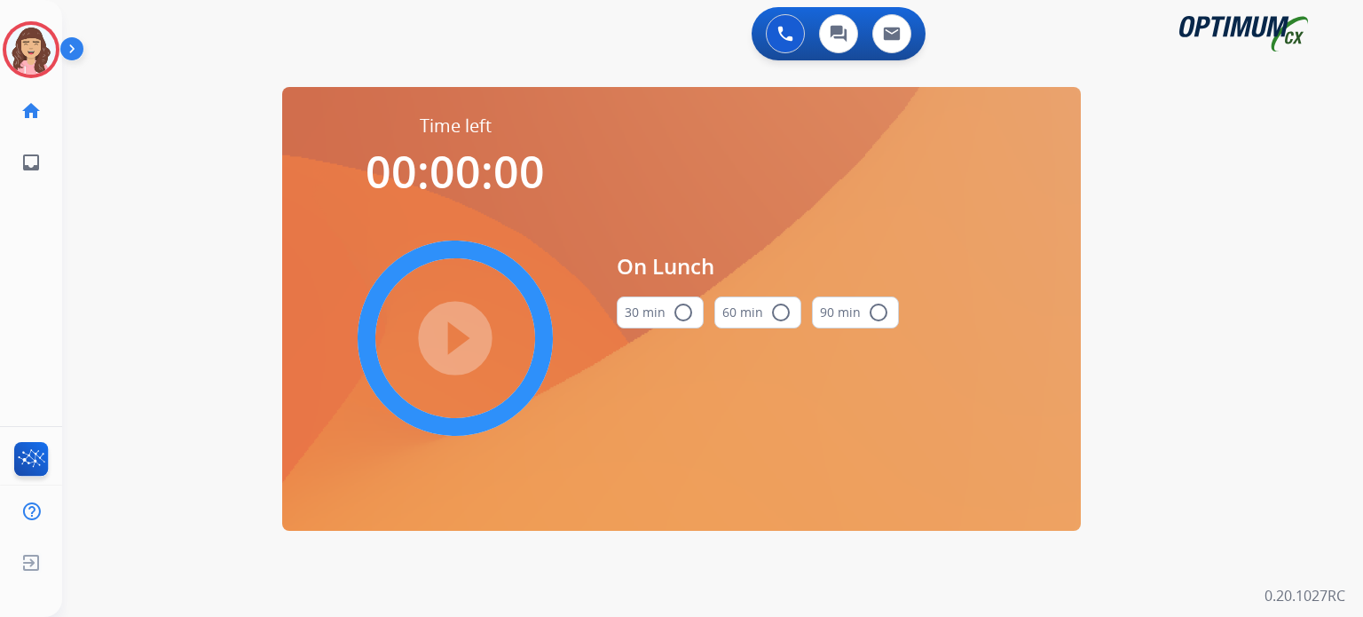
click at [673, 313] on mat-icon "radio_button_unchecked" at bounding box center [683, 312] width 21 height 21
click at [450, 337] on mat-icon "play_circle_filled" at bounding box center [455, 337] width 21 height 21
